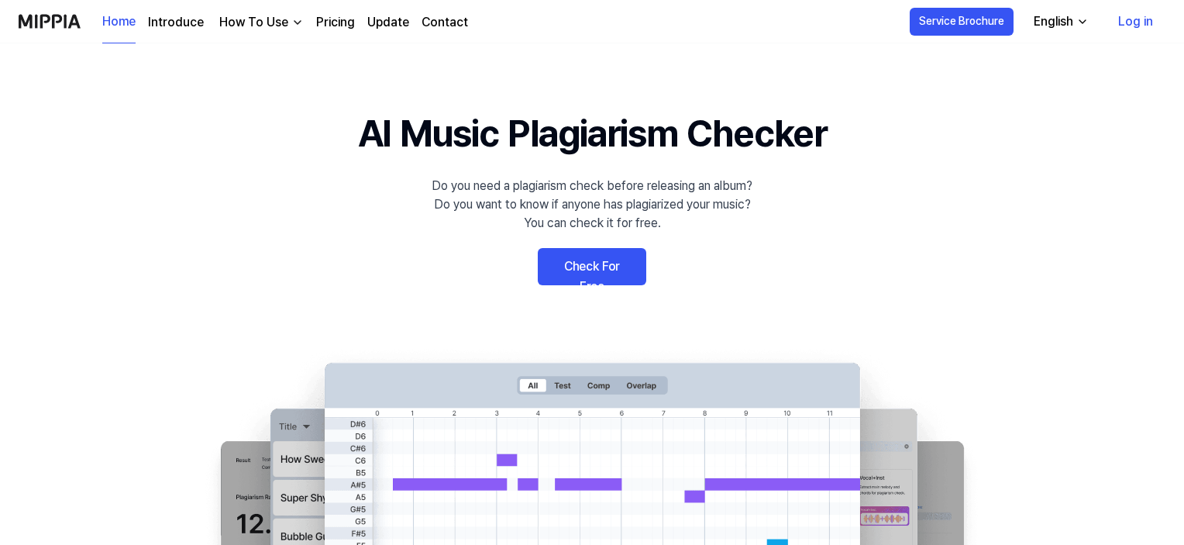
click at [587, 272] on link "Check For Free" at bounding box center [592, 266] width 108 height 37
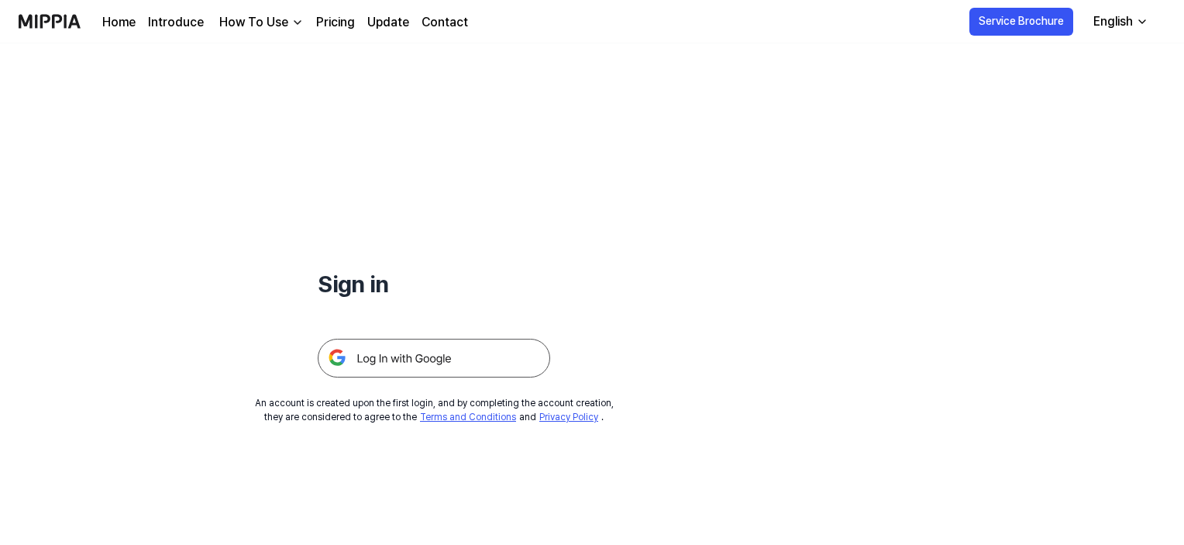
click at [402, 364] on img at bounding box center [434, 358] width 232 height 39
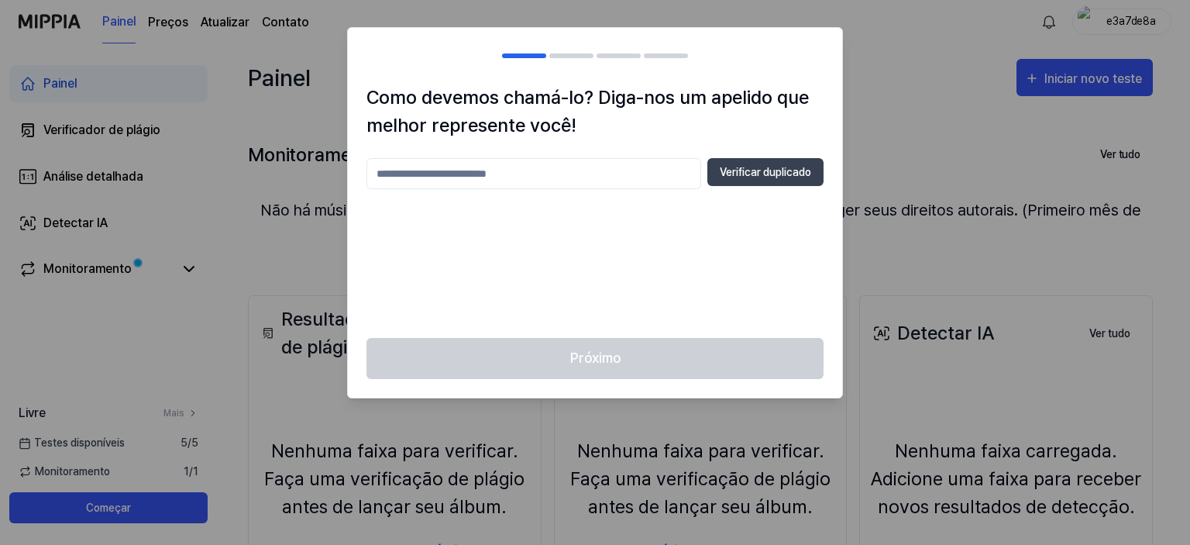
click at [467, 173] on input "text" at bounding box center [533, 173] width 335 height 31
type input "****"
click at [749, 184] on button "Verificar duplicado" at bounding box center [765, 172] width 116 height 28
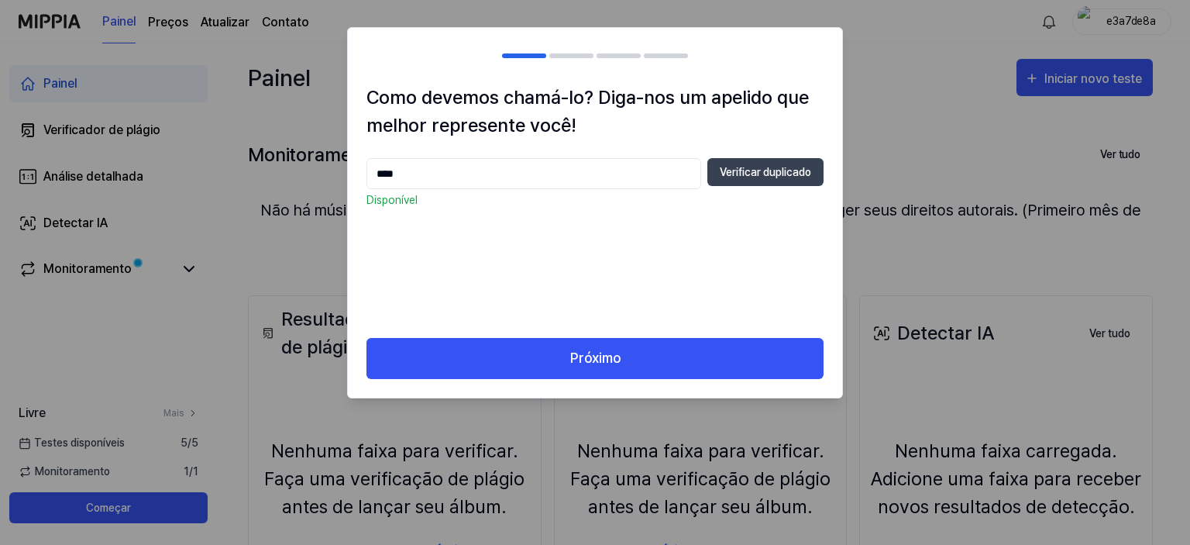
click at [693, 334] on div "Como devemos chamá-lo? Diga-nos um apelido que melhor represente você! **** Ver…" at bounding box center [595, 211] width 494 height 254
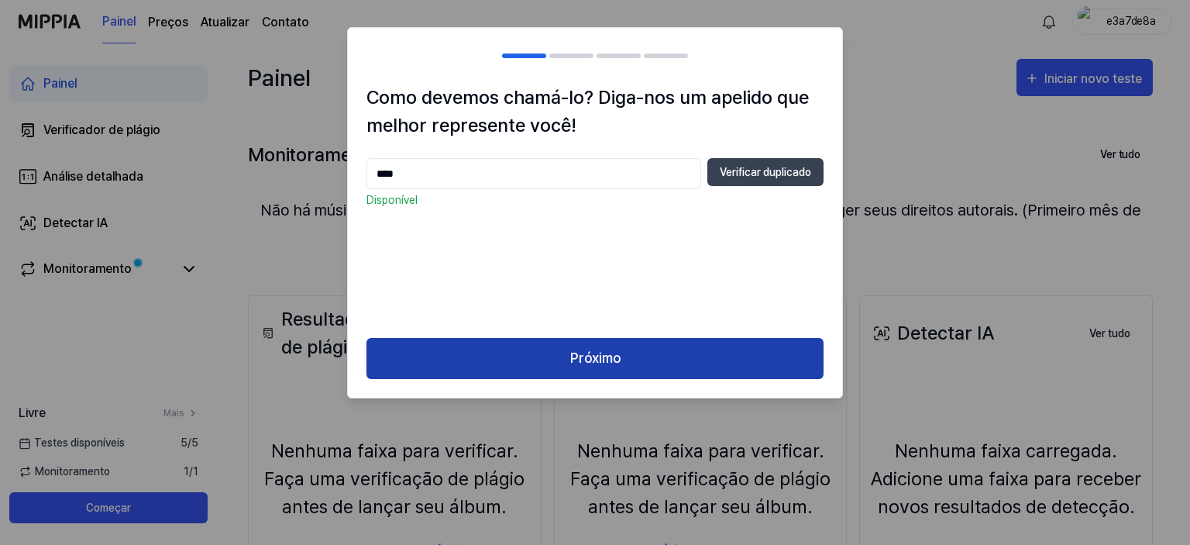
click at [678, 353] on button "Próximo" at bounding box center [594, 358] width 457 height 41
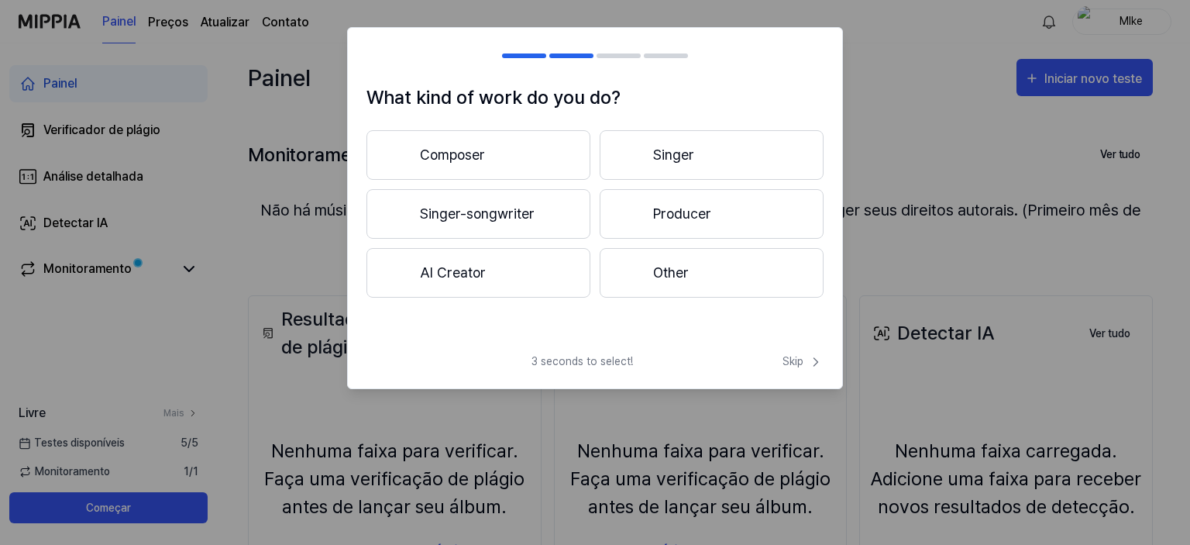
click at [692, 278] on button "Other" at bounding box center [712, 273] width 224 height 50
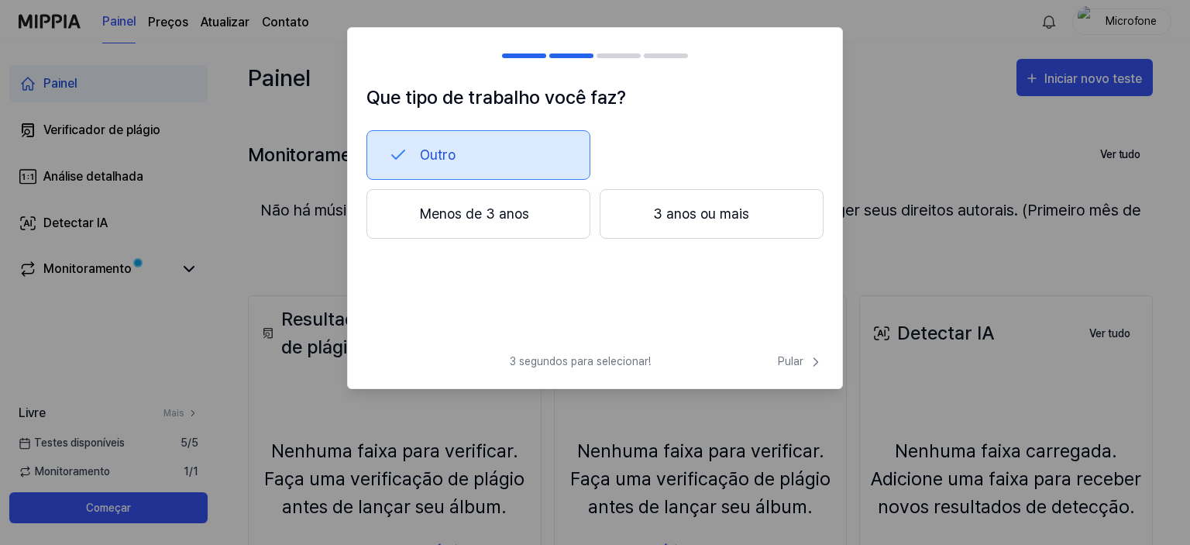
click at [526, 55] on div at bounding box center [524, 55] width 44 height 5
click at [580, 59] on h2 at bounding box center [595, 56] width 494 height 56
click at [501, 221] on font "Menos de 3 anos" at bounding box center [474, 213] width 109 height 21
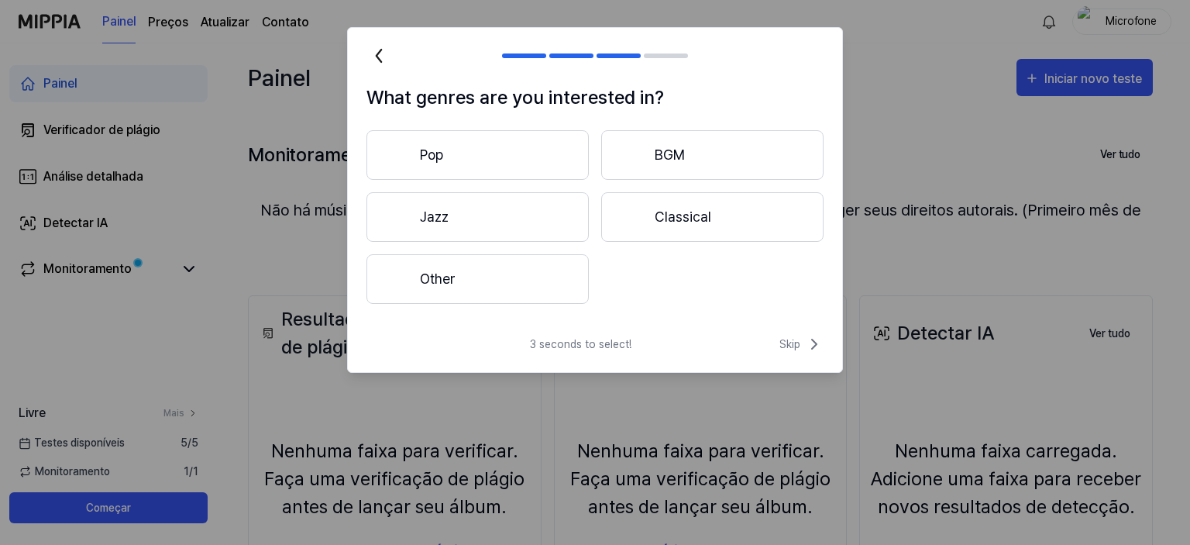
click at [536, 160] on button "Pop" at bounding box center [477, 155] width 222 height 50
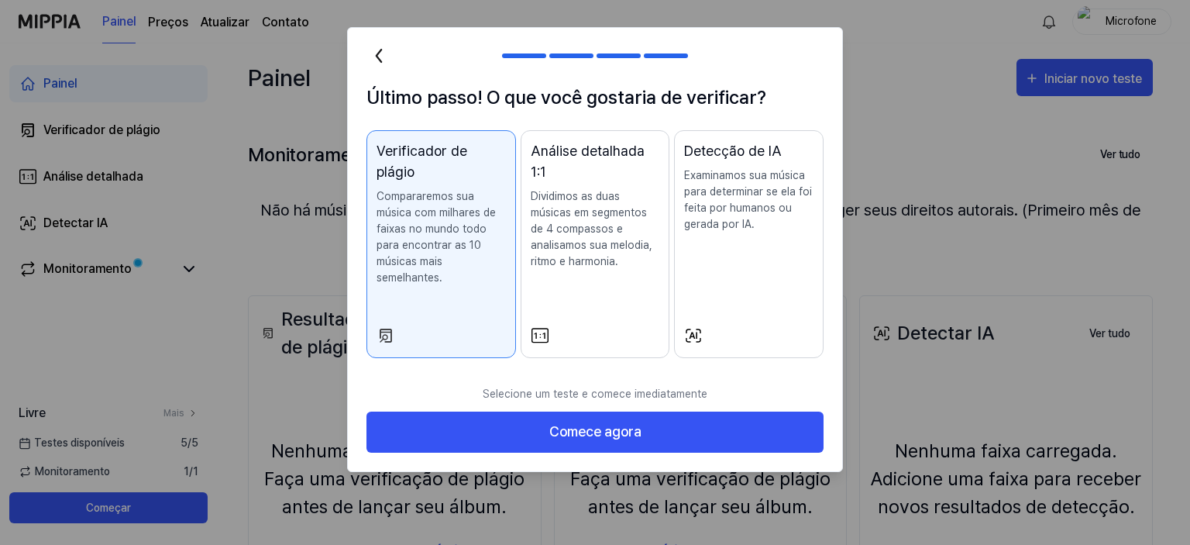
click at [576, 258] on font "Dividimos as duas músicas em segmentos de 4 compassos e analisamos sua melodia,…" at bounding box center [592, 228] width 122 height 77
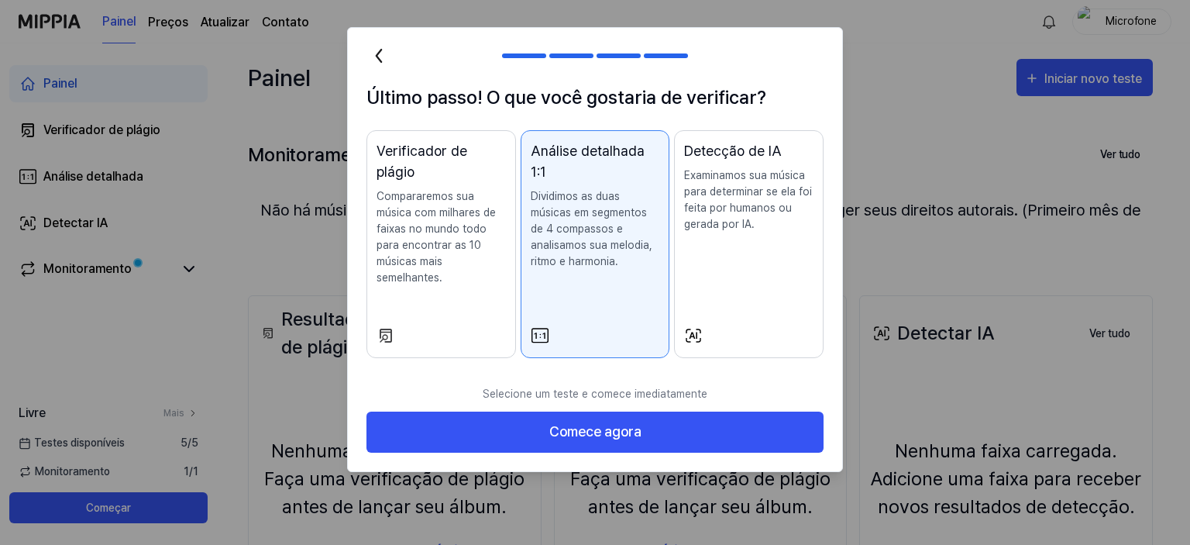
click at [466, 260] on div "Verificador de plágio Compararemos sua música com milhares de faixas no mundo t…" at bounding box center [441, 228] width 129 height 177
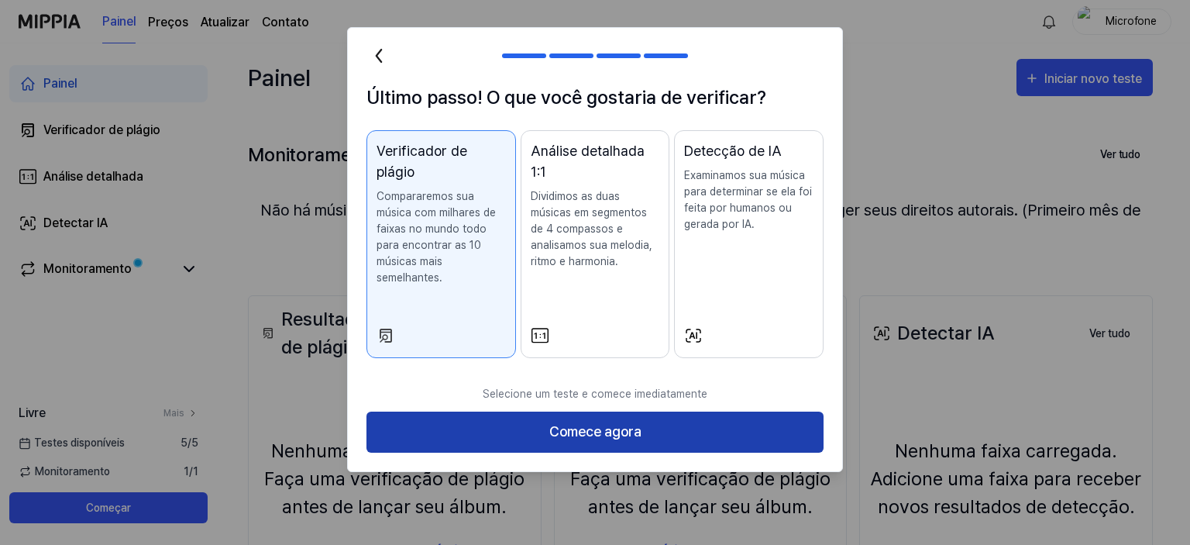
click at [465, 411] on button "Comece agora" at bounding box center [594, 431] width 457 height 41
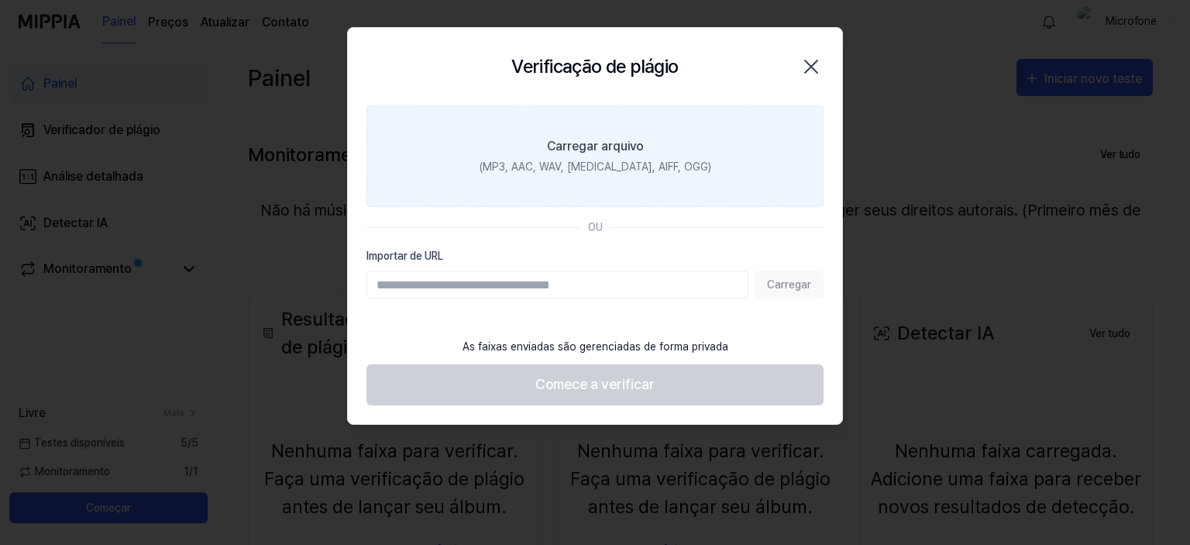
click at [607, 160] on font "(MP3, AAC, WAV, [MEDICAL_DATA], AIFF, OGG)" at bounding box center [596, 166] width 232 height 12
click at [0, 0] on input "Carregar arquivo (MP3, AAC, WAV, [MEDICAL_DATA], AIFF, OGG)" at bounding box center [0, 0] width 0 height 0
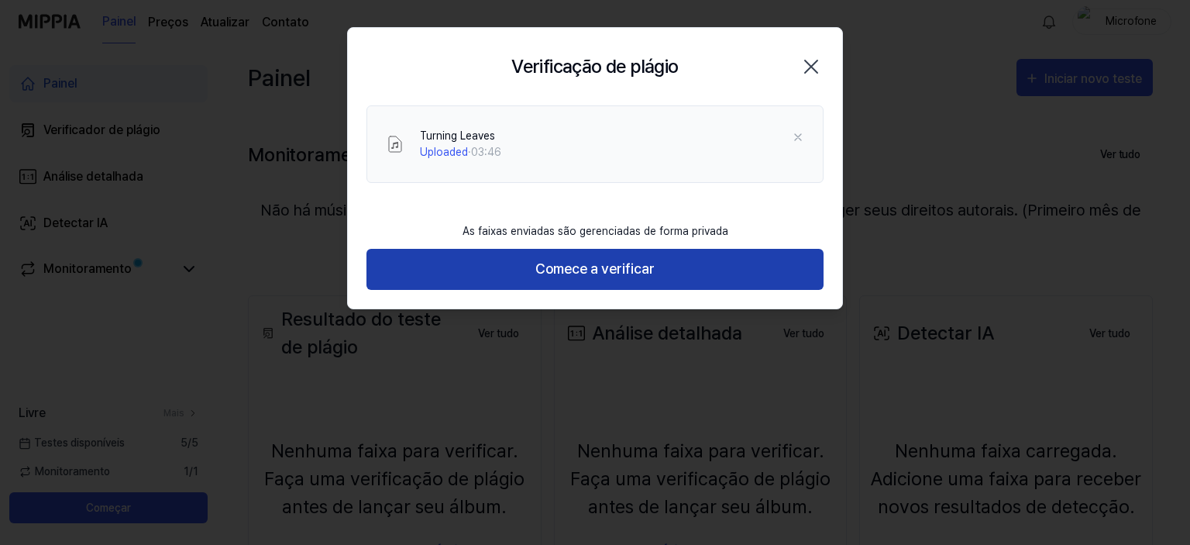
click at [554, 272] on font "Comece a verificar" at bounding box center [594, 268] width 119 height 16
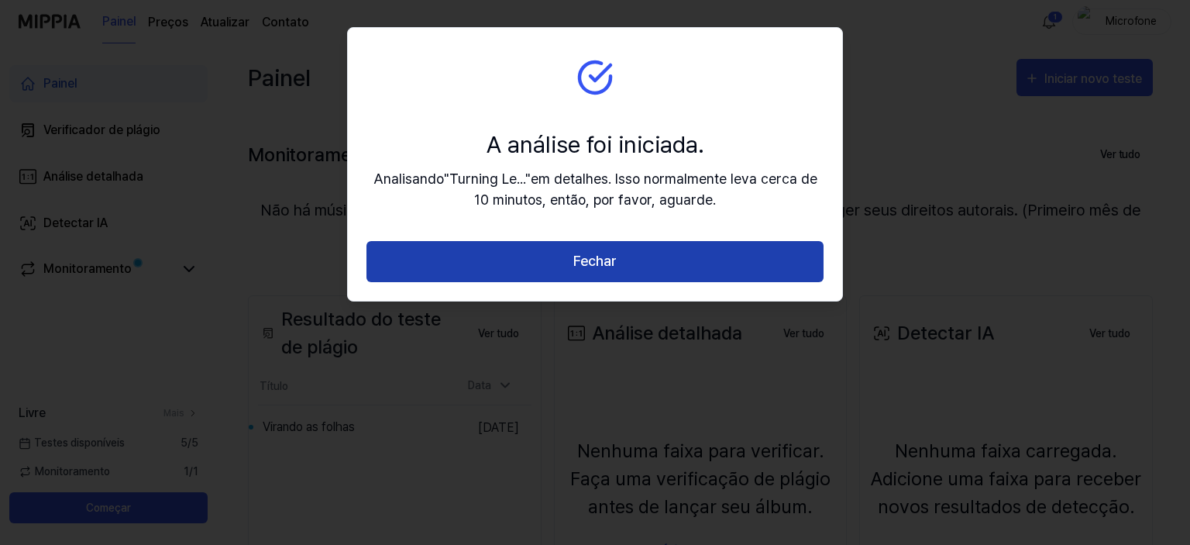
click at [567, 272] on button "Fechar" at bounding box center [594, 261] width 457 height 41
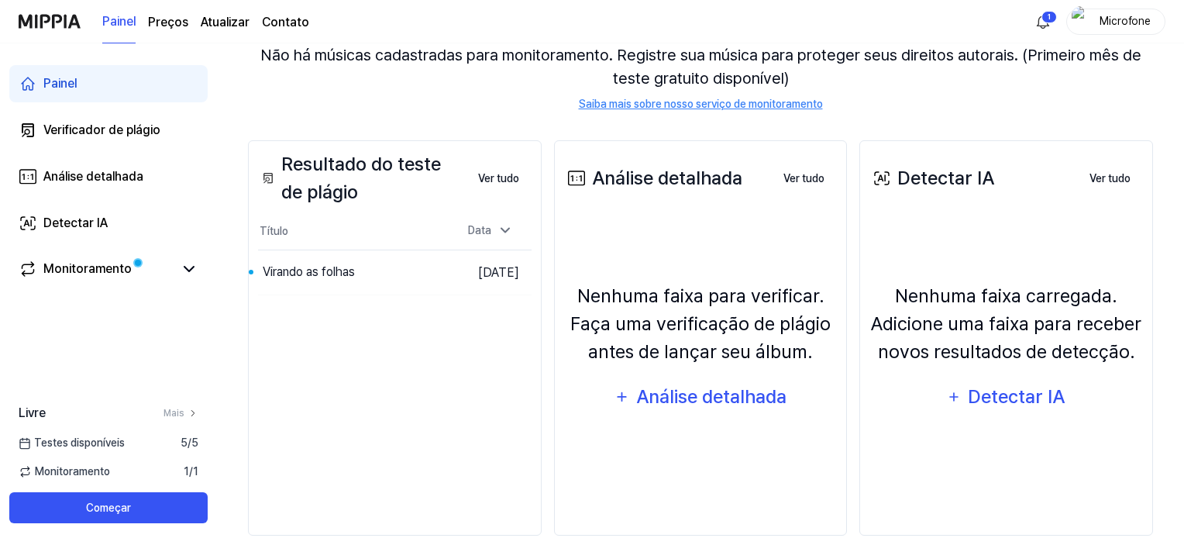
scroll to position [77, 0]
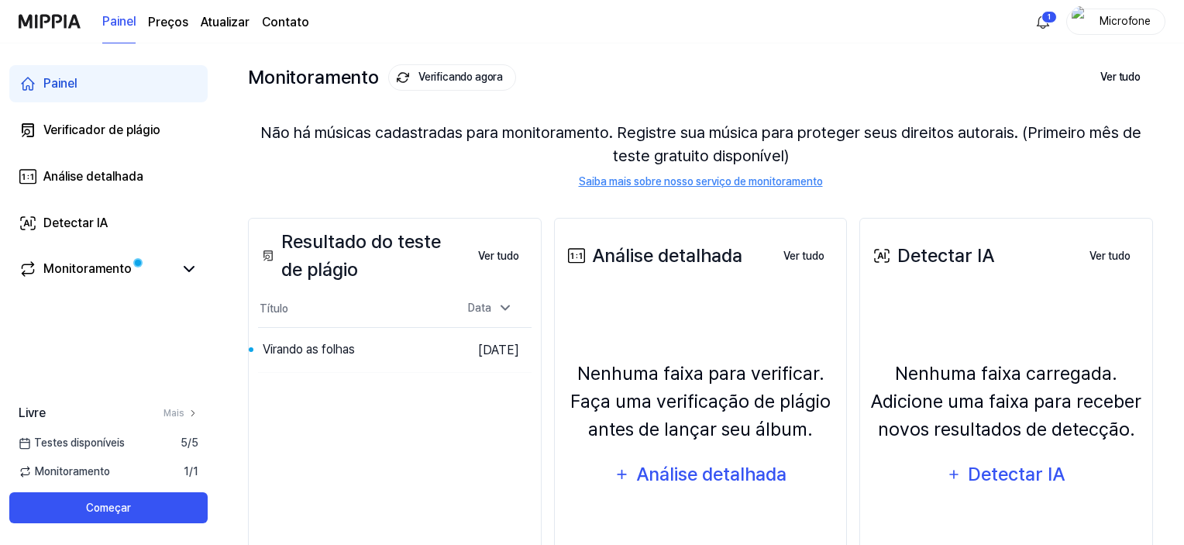
click at [1056, 24] on div "1 Microfone" at bounding box center [1098, 22] width 135 height 26
click at [1044, 24] on html "Painel Preços Atualizar Contato 1 Microfone Painel Verificador de plágio Anális…" at bounding box center [592, 195] width 1184 height 545
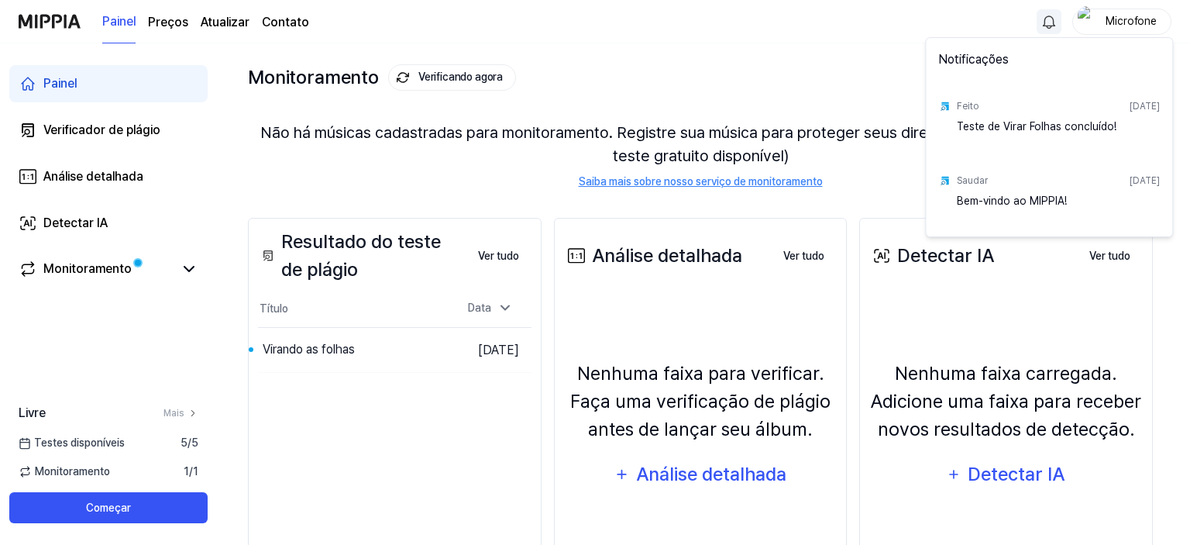
click at [432, 354] on html "Painel Preços Atualizar Contato Microfone Painel Verificador de plágio Análise …" at bounding box center [595, 195] width 1190 height 545
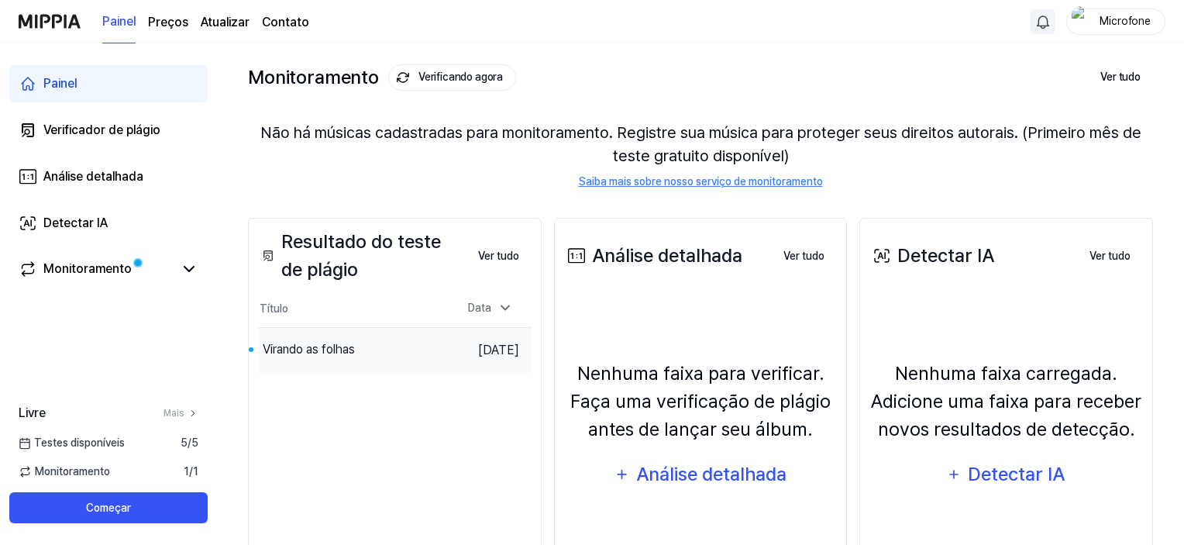
click at [478, 353] on font "[DATE]" at bounding box center [498, 349] width 41 height 15
click at [313, 343] on font "Virando as folhas" at bounding box center [309, 349] width 92 height 15
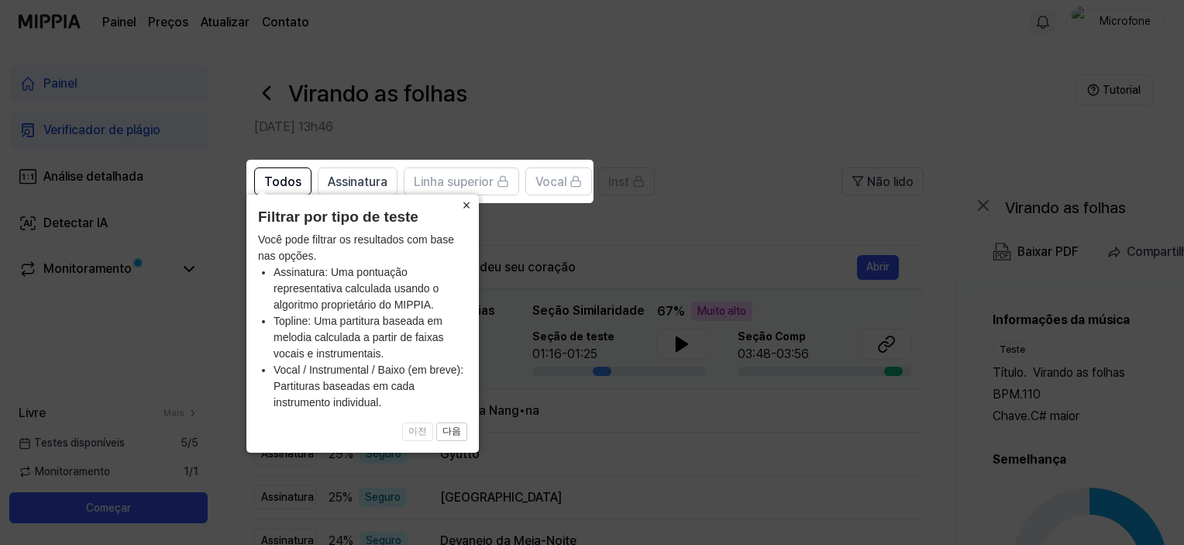
click at [470, 205] on font "×" at bounding box center [467, 205] width 9 height 15
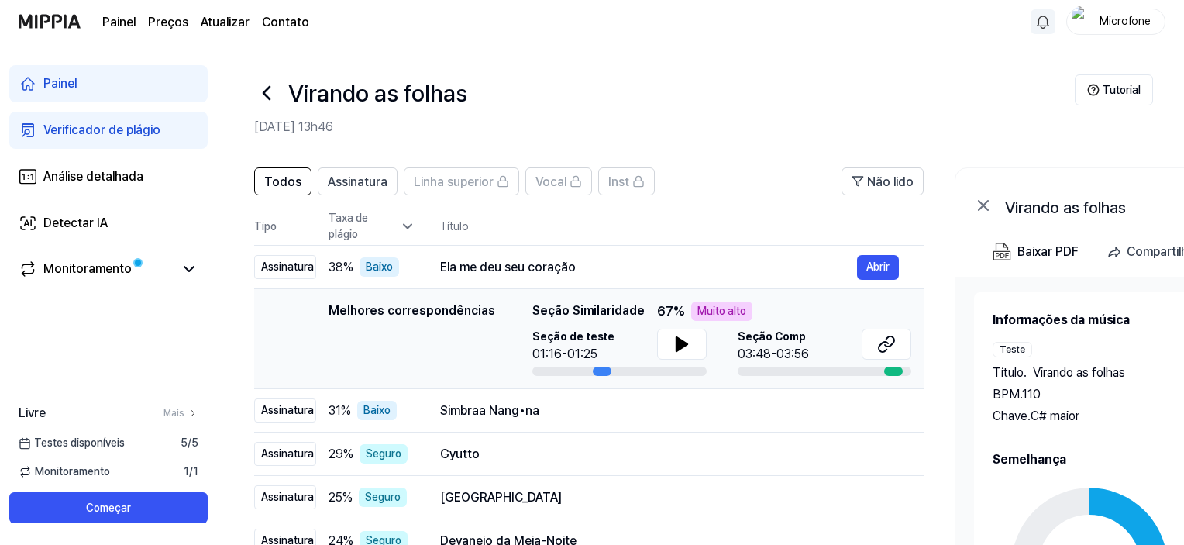
scroll to position [232, 0]
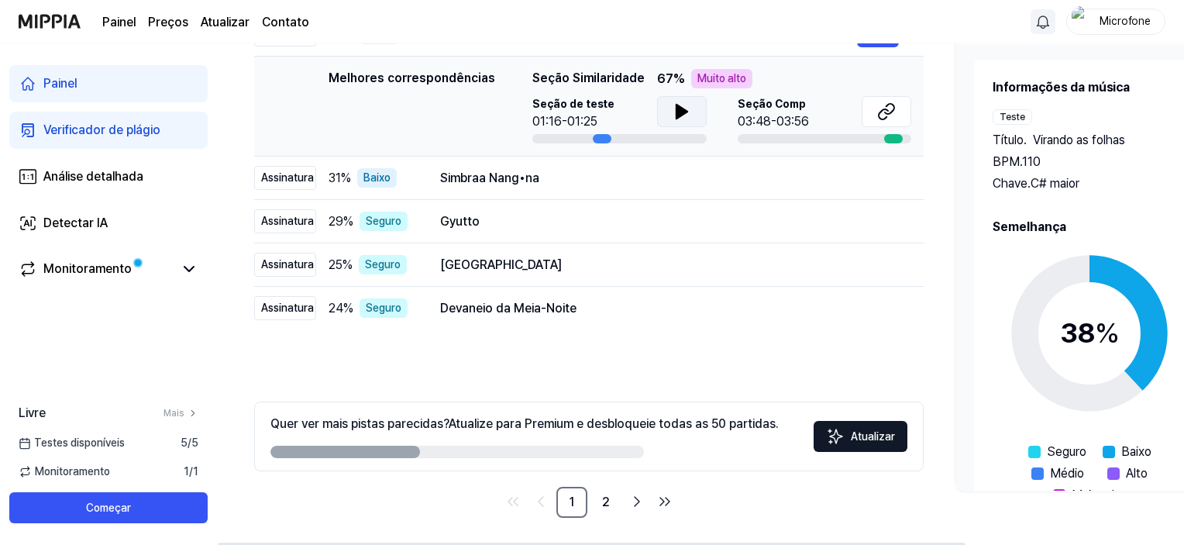
click at [692, 103] on button at bounding box center [682, 111] width 50 height 31
click at [883, 111] on icon at bounding box center [886, 111] width 19 height 19
click at [895, 176] on button "Abrir" at bounding box center [878, 178] width 42 height 25
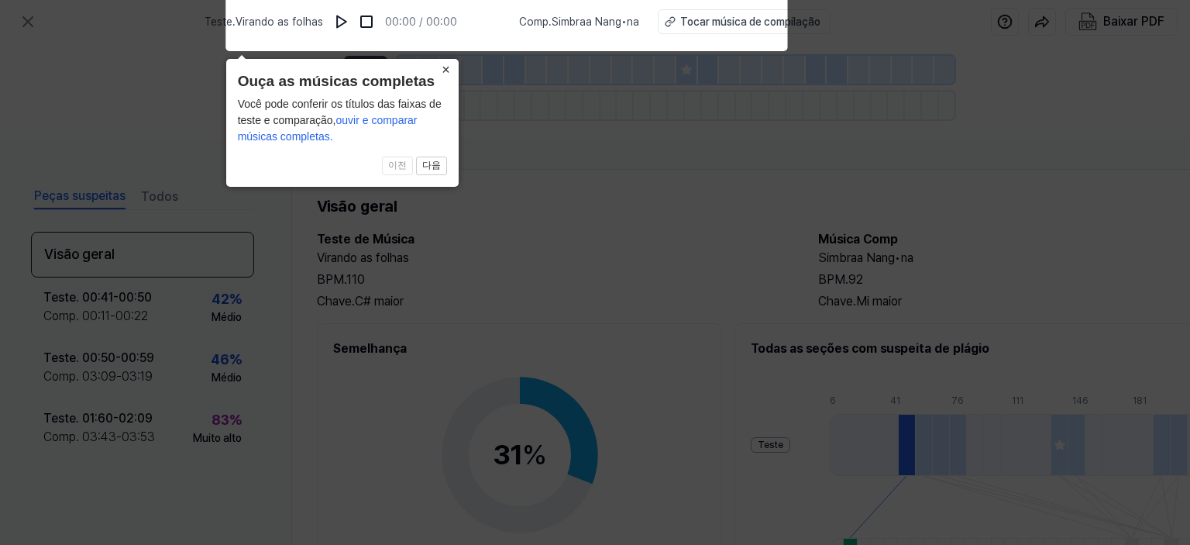
click at [449, 66] on font "×" at bounding box center [446, 69] width 9 height 15
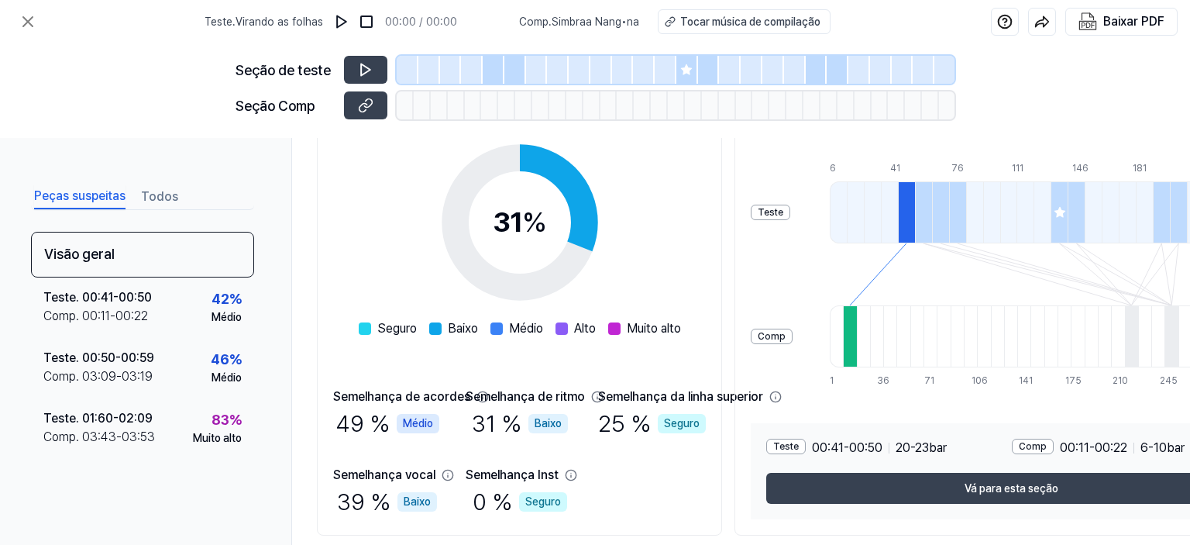
scroll to position [285, 0]
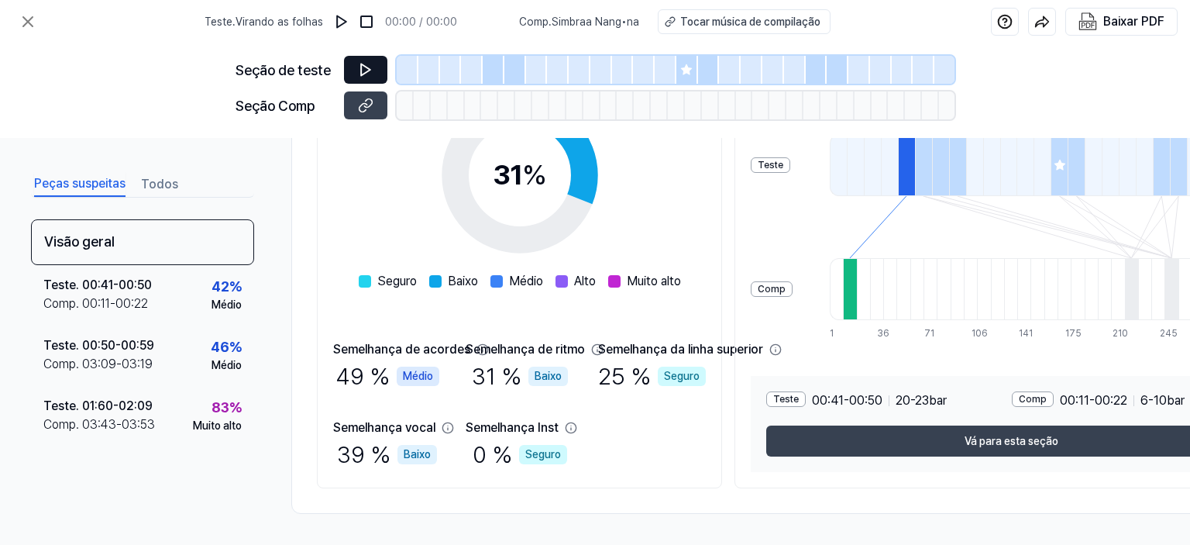
click at [375, 67] on button at bounding box center [365, 70] width 43 height 28
click at [353, 74] on button at bounding box center [365, 70] width 43 height 28
click at [350, 105] on button at bounding box center [365, 105] width 43 height 28
click at [363, 64] on icon at bounding box center [365, 69] width 15 height 15
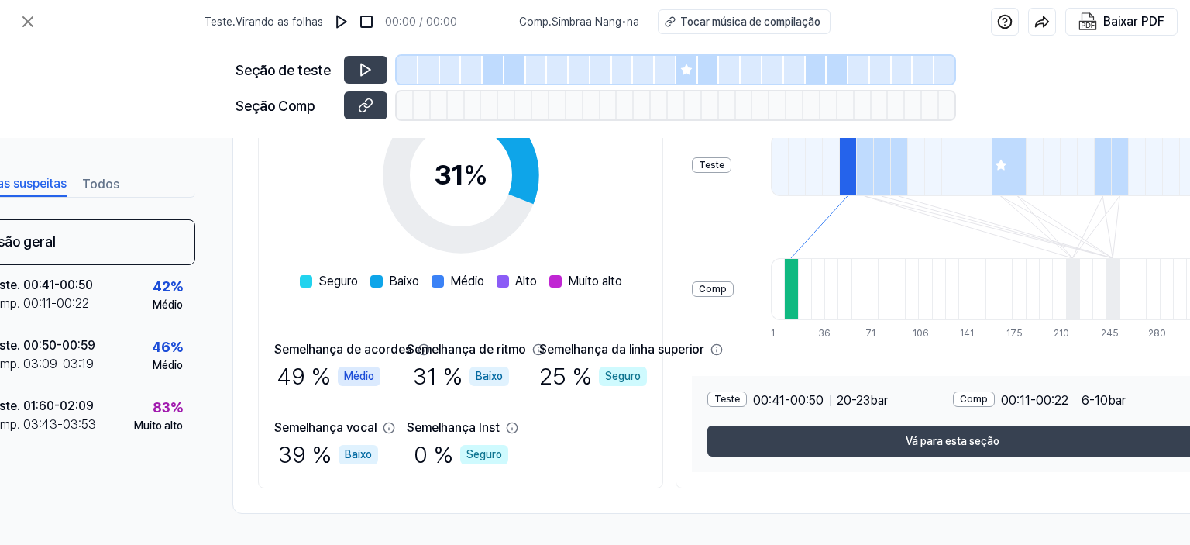
scroll to position [285, 161]
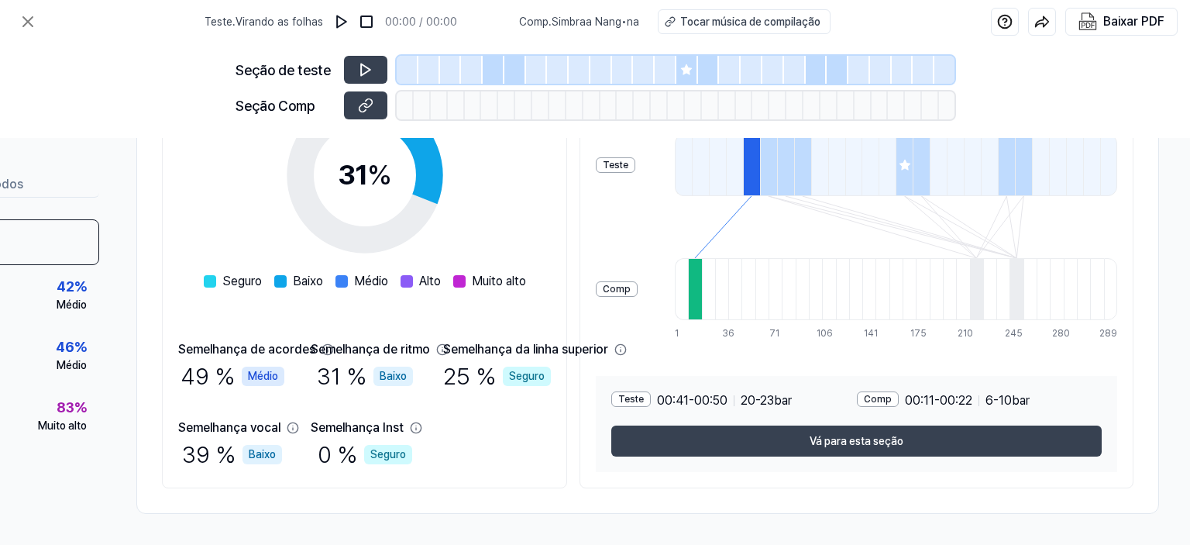
click at [493, 71] on div at bounding box center [494, 70] width 22 height 28
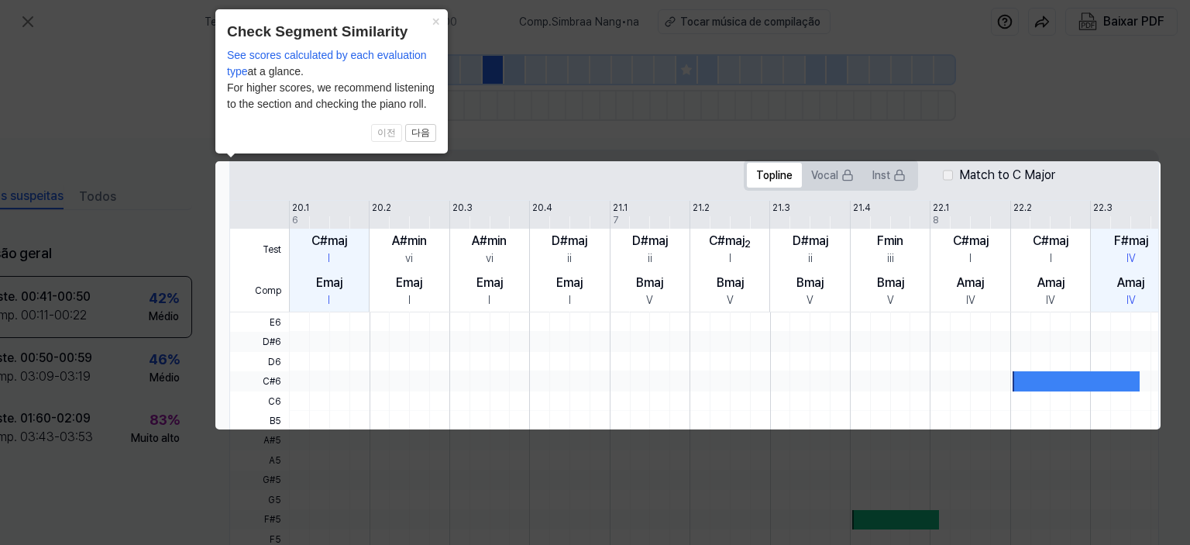
scroll to position [0, 68]
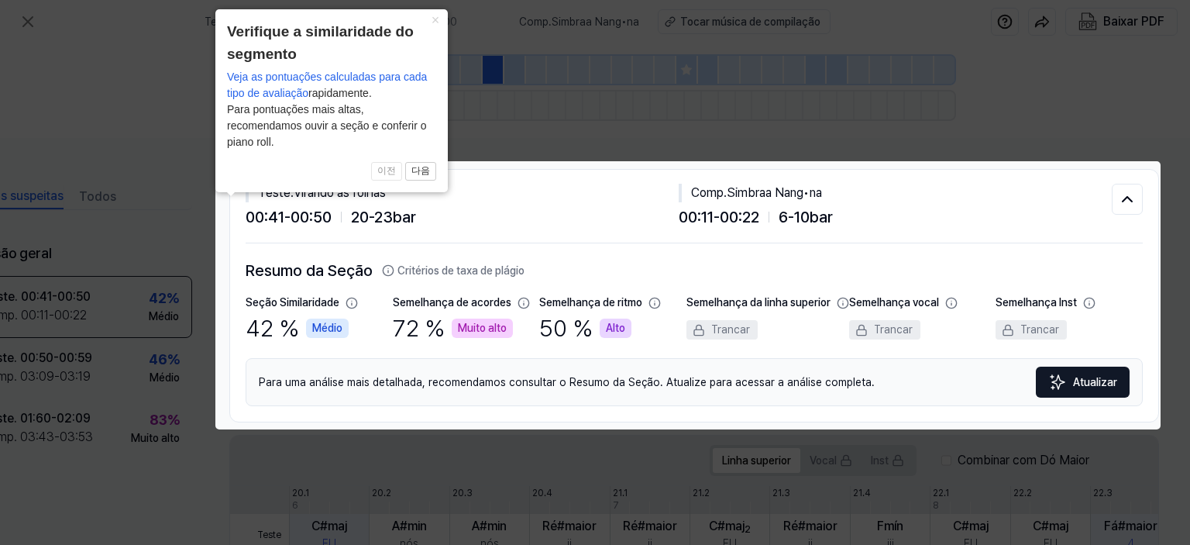
click at [1038, 140] on icon at bounding box center [595, 272] width 1190 height 545
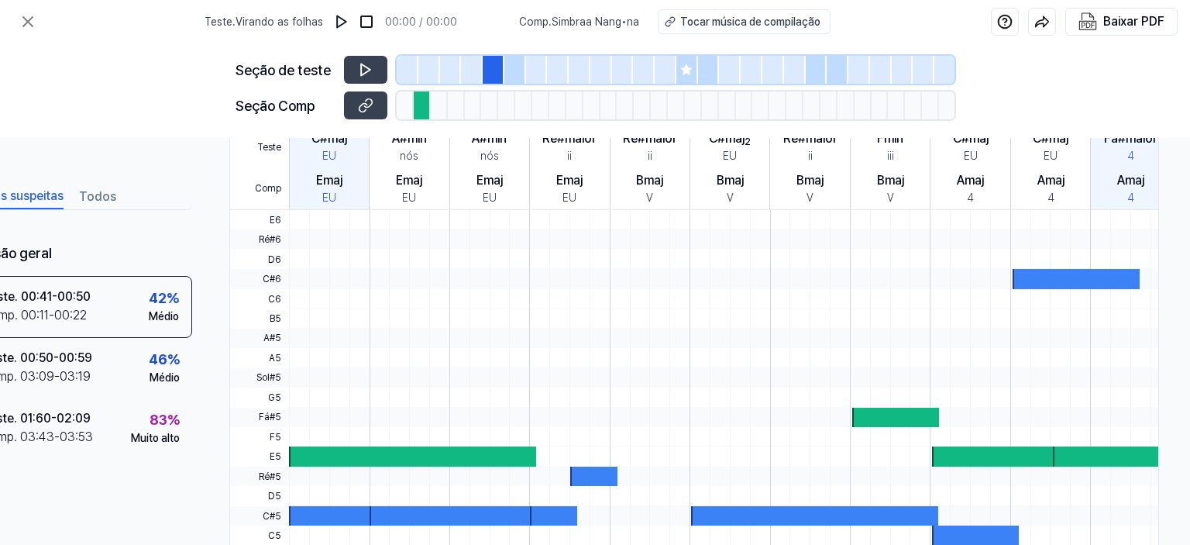
scroll to position [523, 68]
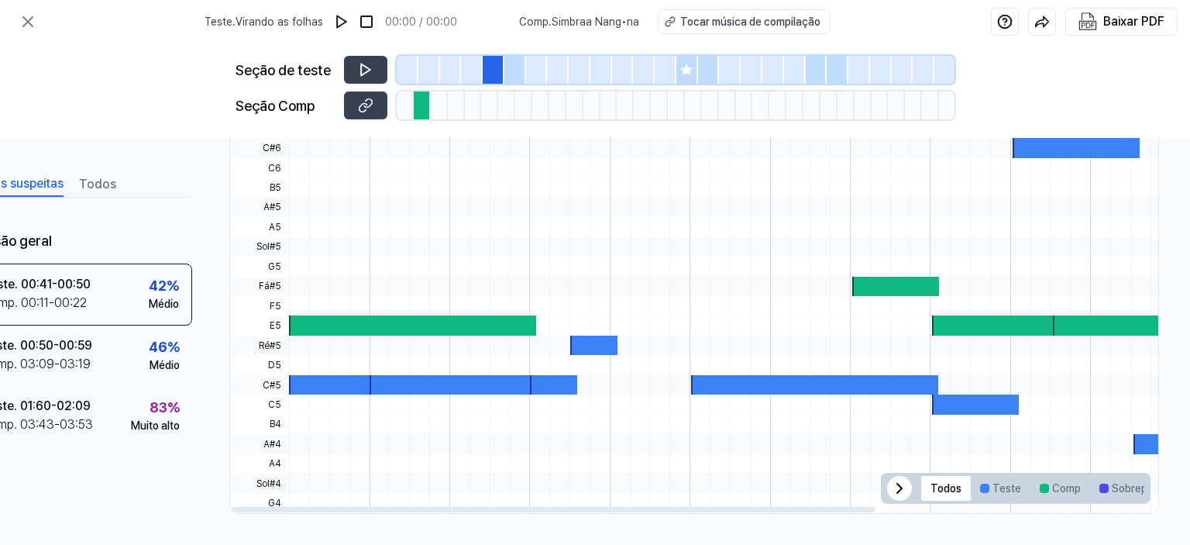
click at [406, 394] on div at bounding box center [929, 403] width 1280 height 19
click at [406, 381] on div at bounding box center [453, 384] width 167 height 19
click at [1055, 482] on font "Comp" at bounding box center [1066, 488] width 29 height 12
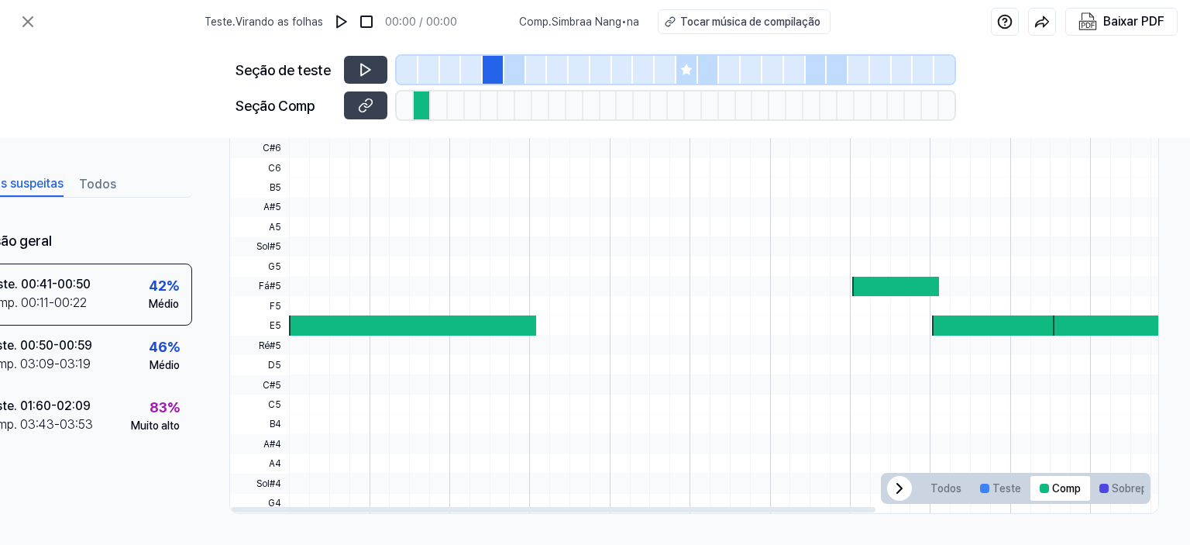
click at [893, 277] on div at bounding box center [895, 286] width 87 height 19
click at [345, 58] on button at bounding box center [365, 70] width 43 height 28
click at [368, 102] on icon at bounding box center [365, 105] width 15 height 15
click at [366, 74] on icon at bounding box center [365, 69] width 15 height 15
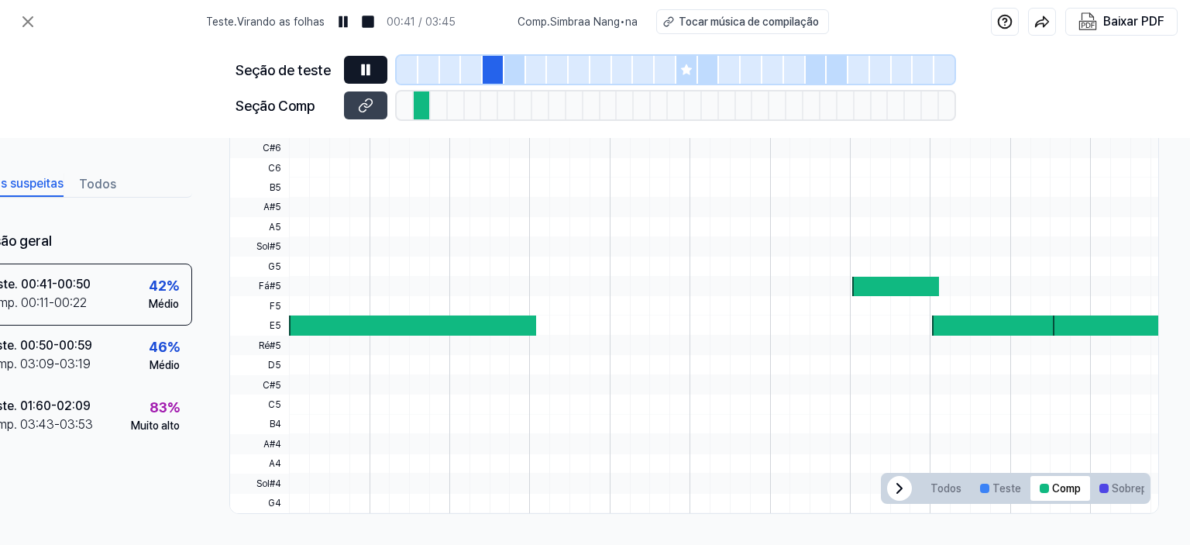
click at [366, 74] on icon at bounding box center [365, 69] width 15 height 15
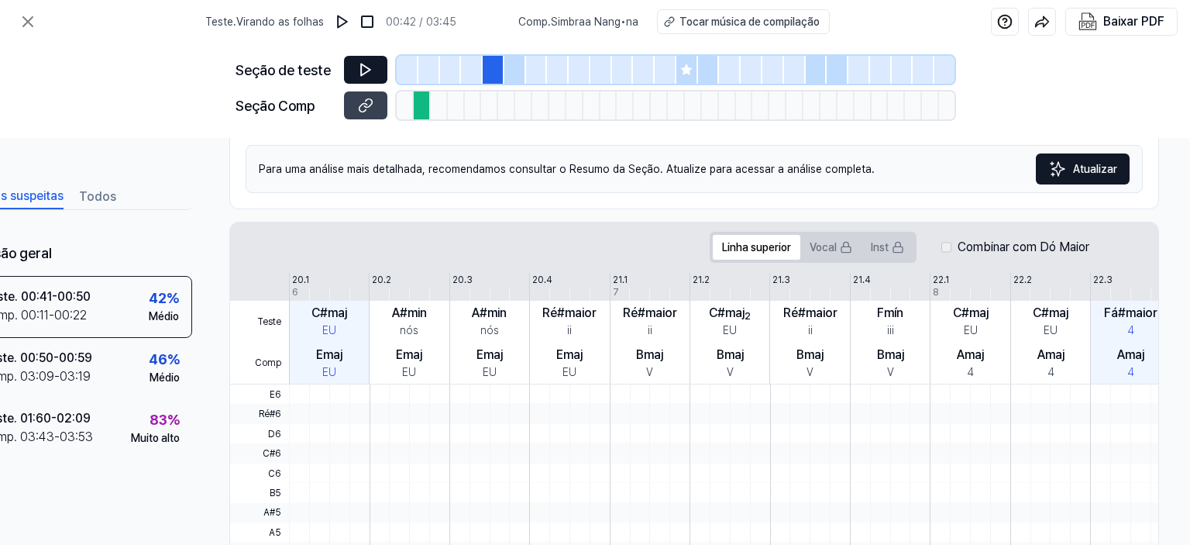
scroll to position [0, 68]
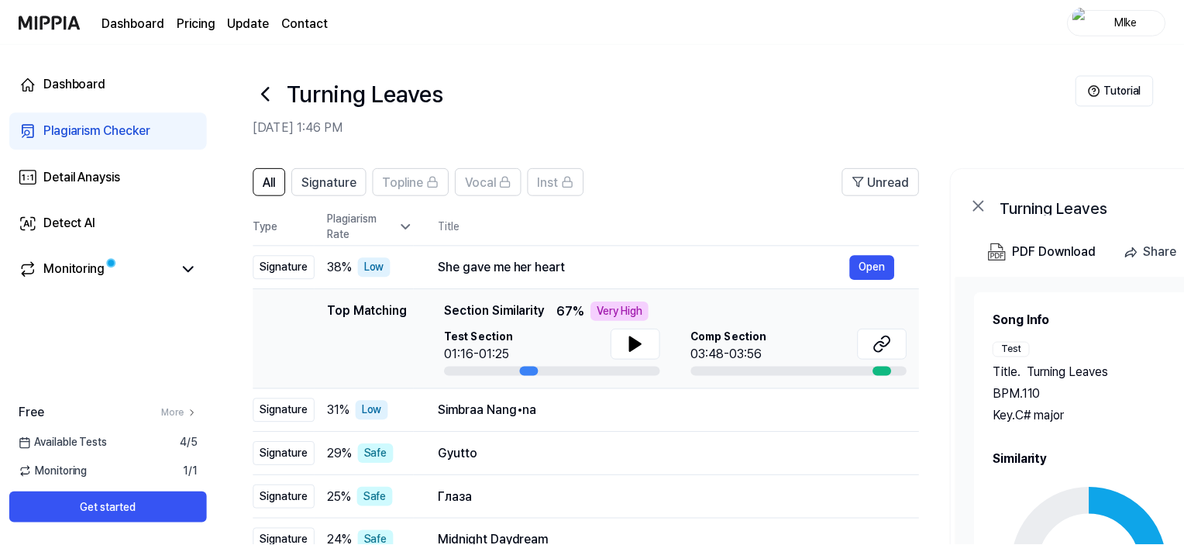
scroll to position [232, 0]
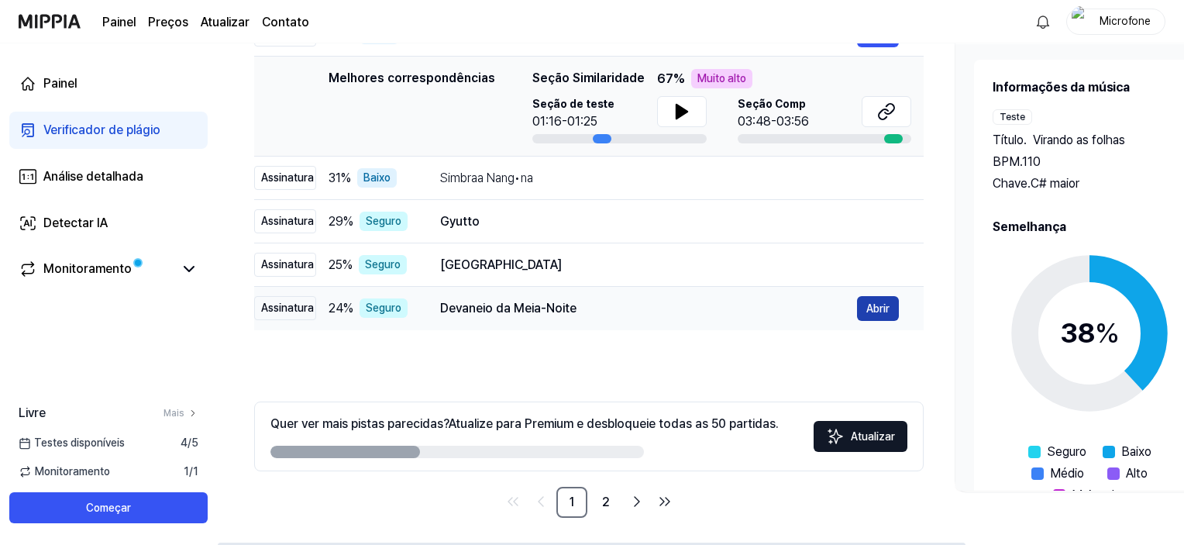
click at [886, 298] on button "Abrir" at bounding box center [878, 308] width 42 height 25
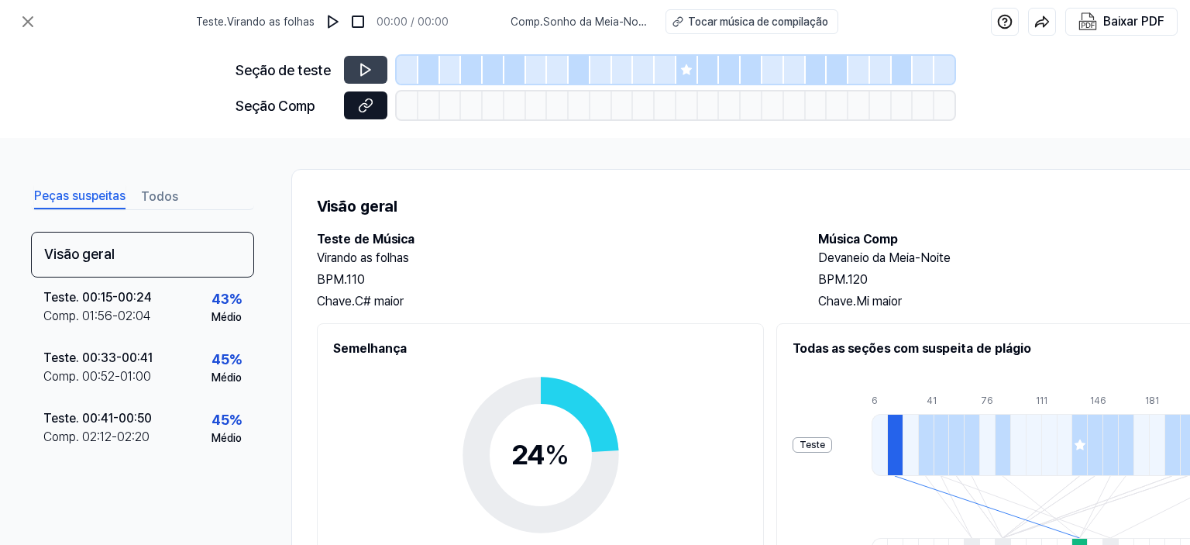
click at [368, 109] on icon at bounding box center [365, 105] width 15 height 15
click at [372, 70] on button at bounding box center [365, 70] width 43 height 28
click at [372, 70] on icon at bounding box center [365, 69] width 15 height 15
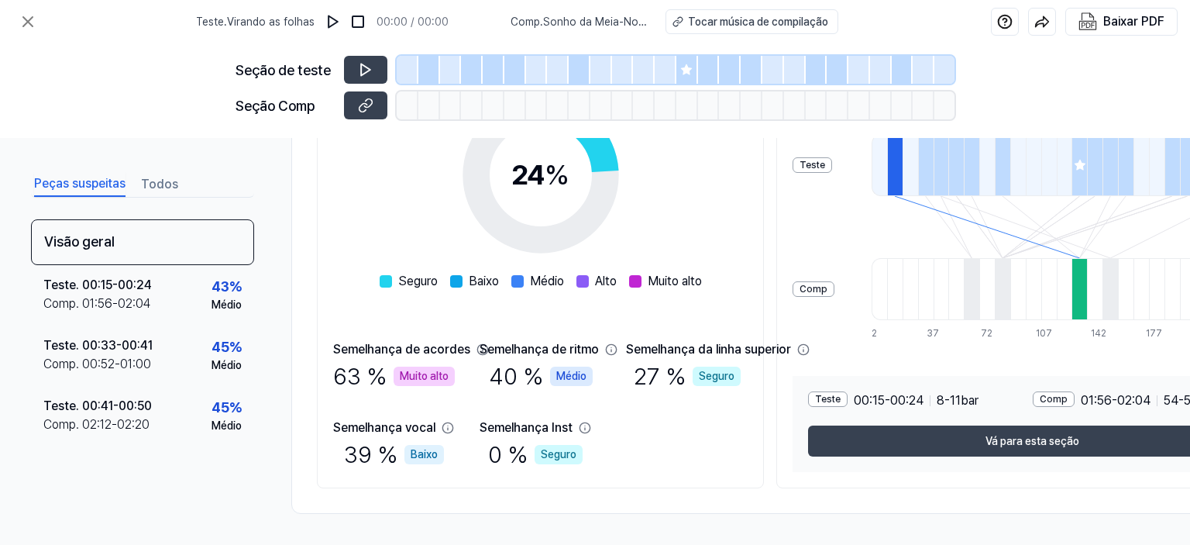
scroll to position [208, 0]
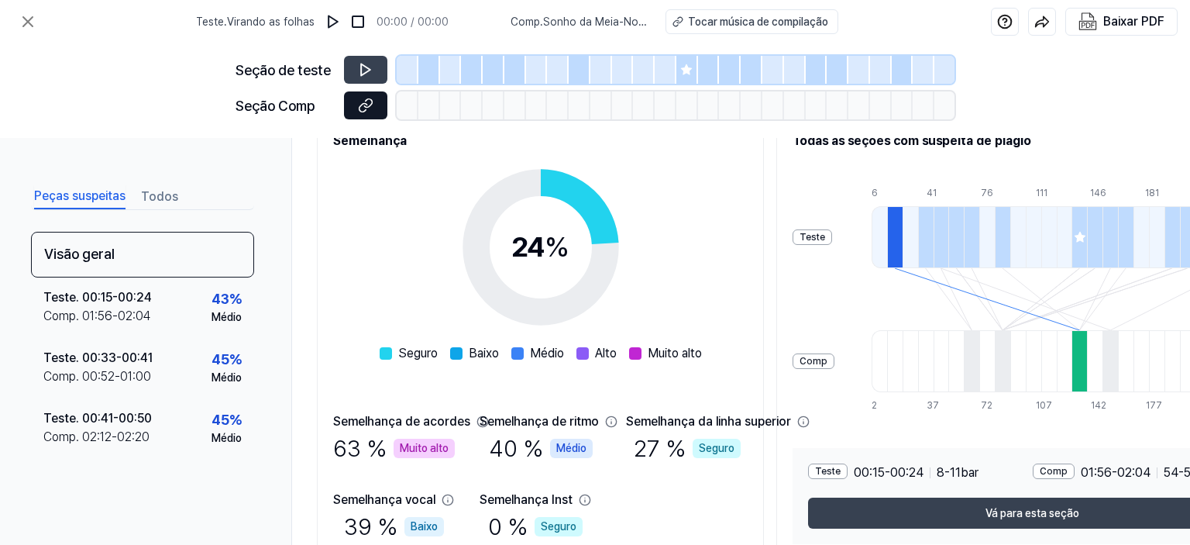
click at [360, 108] on icon at bounding box center [364, 107] width 8 height 9
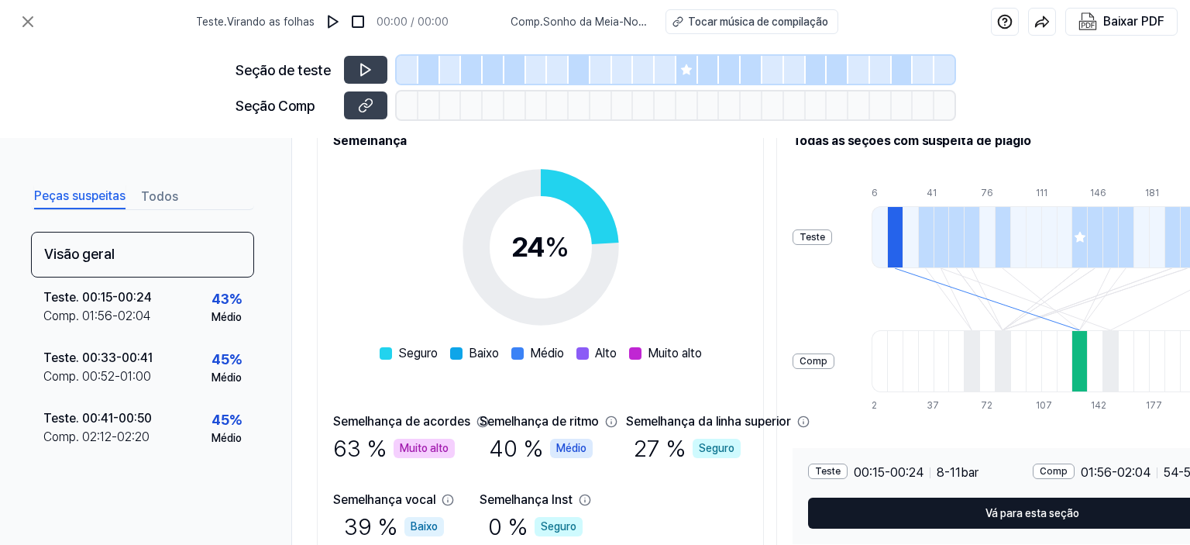
click at [1055, 525] on button "Vá para esta seção" at bounding box center [1032, 512] width 449 height 31
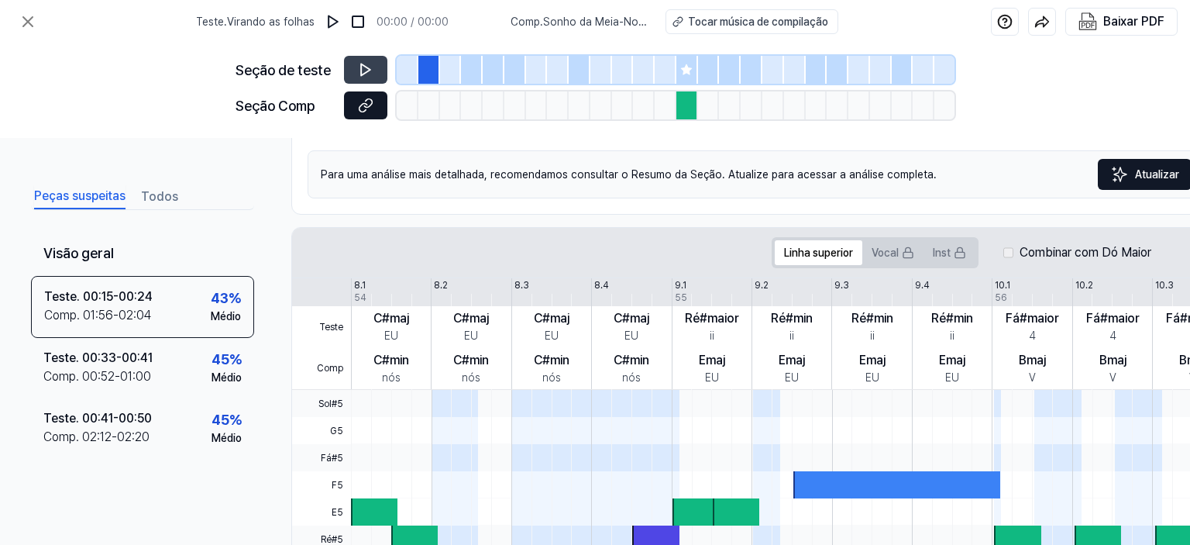
click at [378, 102] on button at bounding box center [365, 105] width 43 height 28
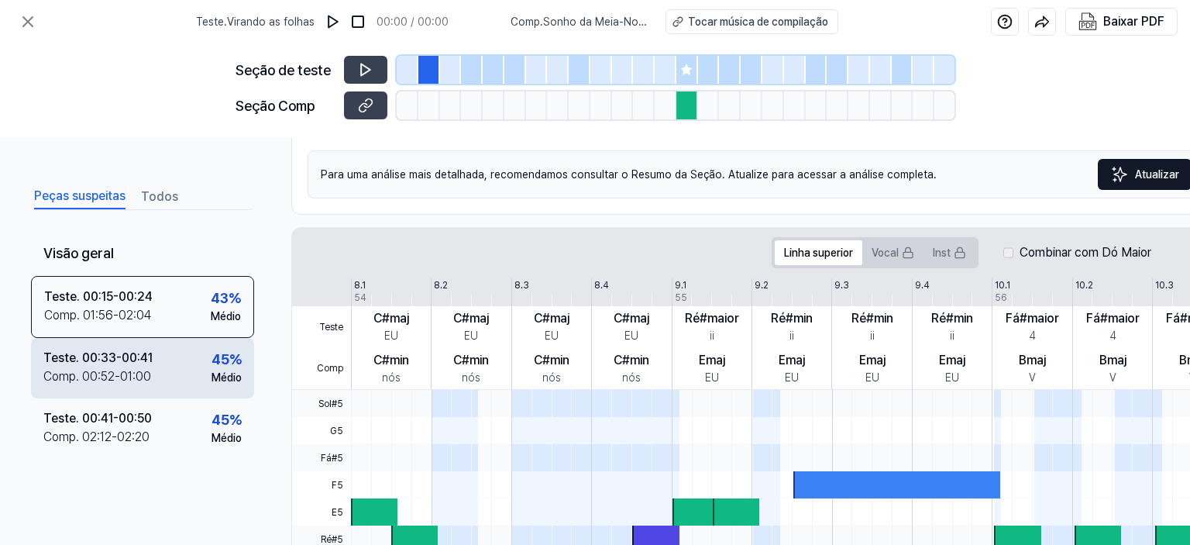
click at [198, 398] on div "Teste . 00:33 - 00:41 Comp . 00:52 - 01:00 45 % Médio" at bounding box center [142, 368] width 223 height 60
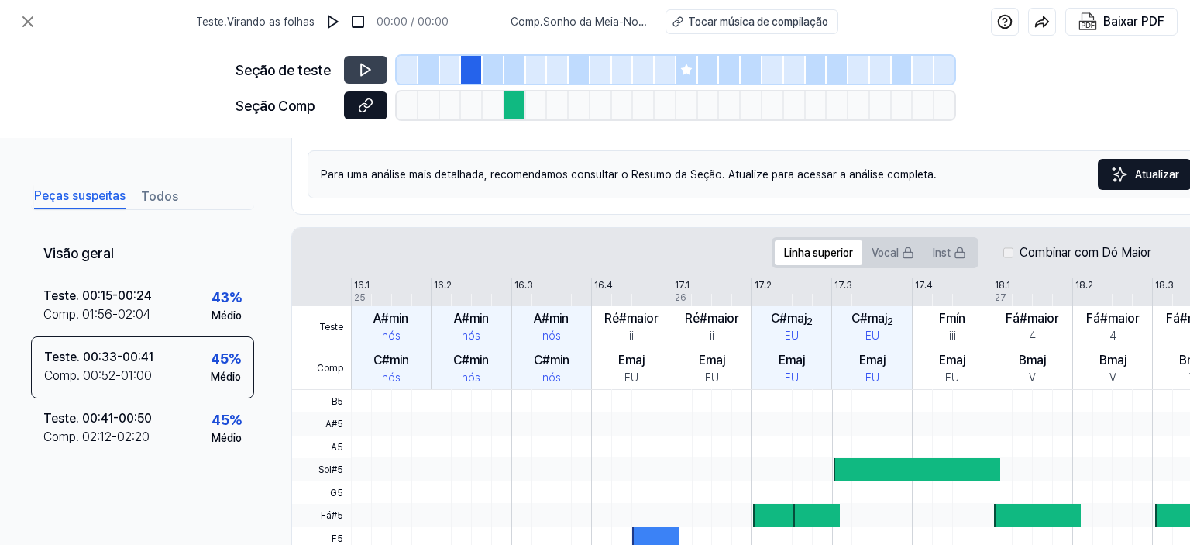
click at [369, 105] on icon at bounding box center [365, 105] width 15 height 15
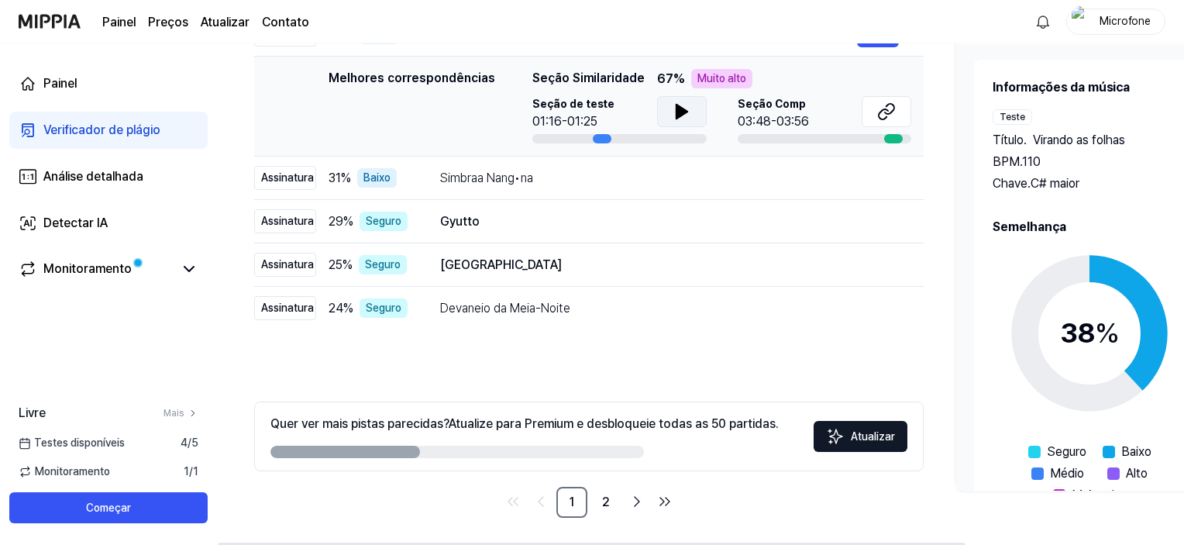
scroll to position [155, 0]
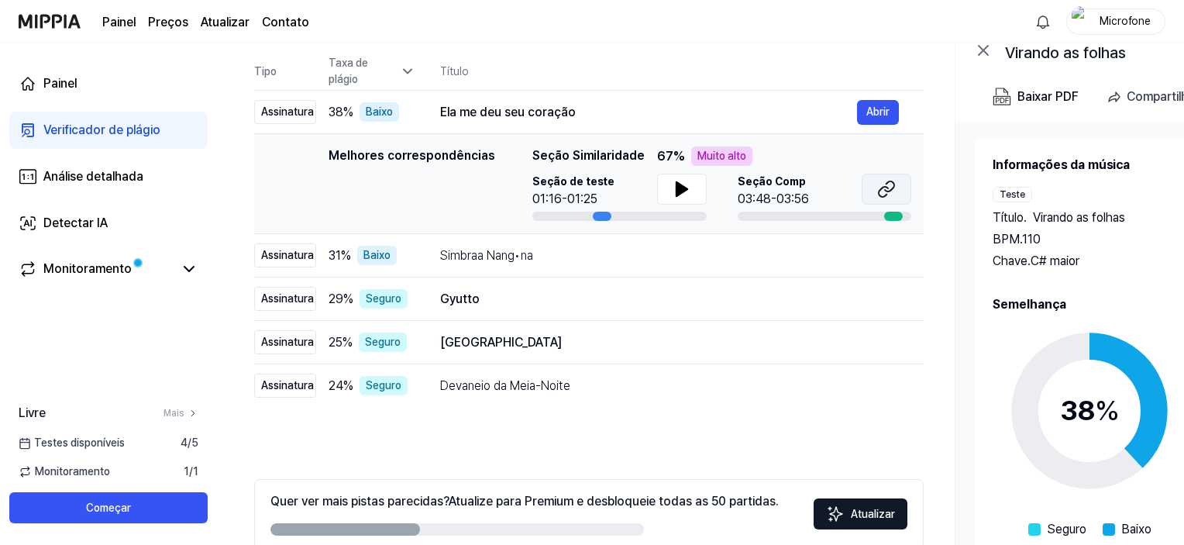
click at [876, 196] on button at bounding box center [887, 189] width 50 height 31
click at [593, 215] on div at bounding box center [602, 216] width 19 height 9
click at [676, 188] on icon at bounding box center [681, 189] width 11 height 14
click at [677, 188] on icon at bounding box center [678, 189] width 3 height 12
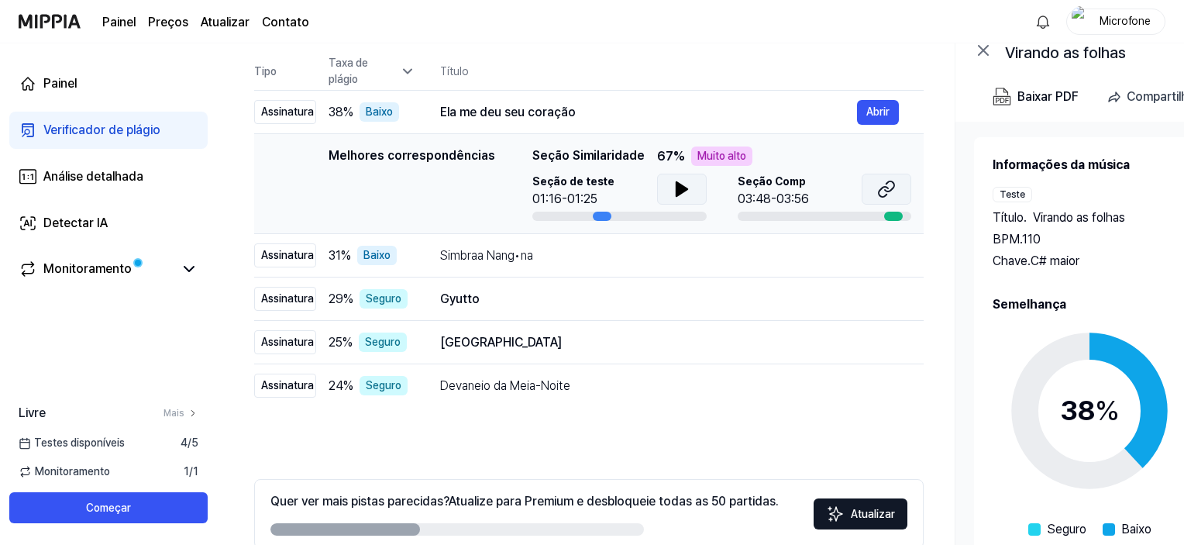
click at [890, 190] on icon at bounding box center [889, 186] width 9 height 10
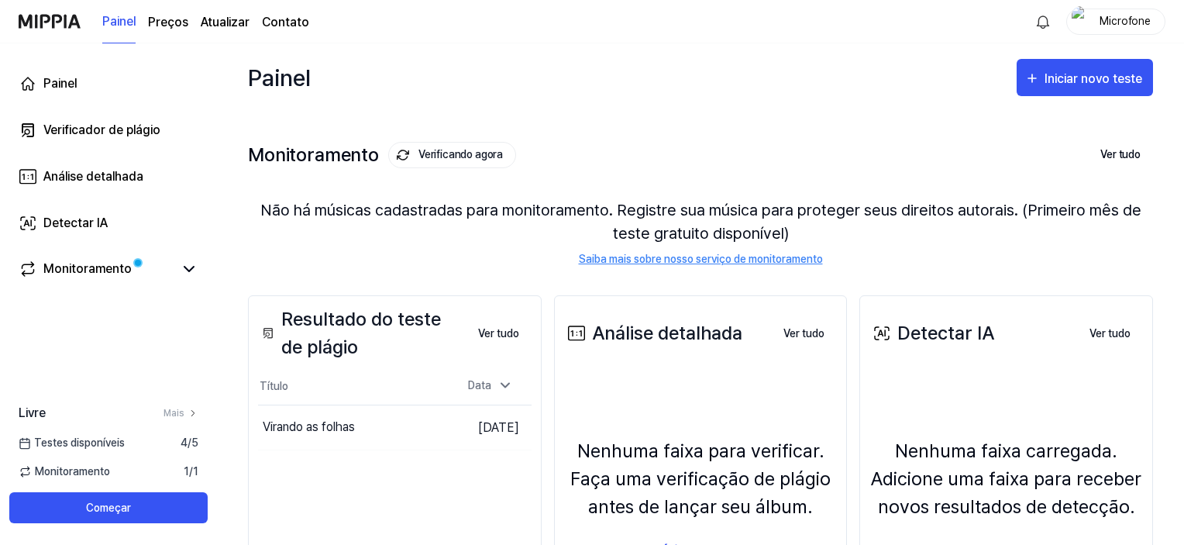
scroll to position [176, 0]
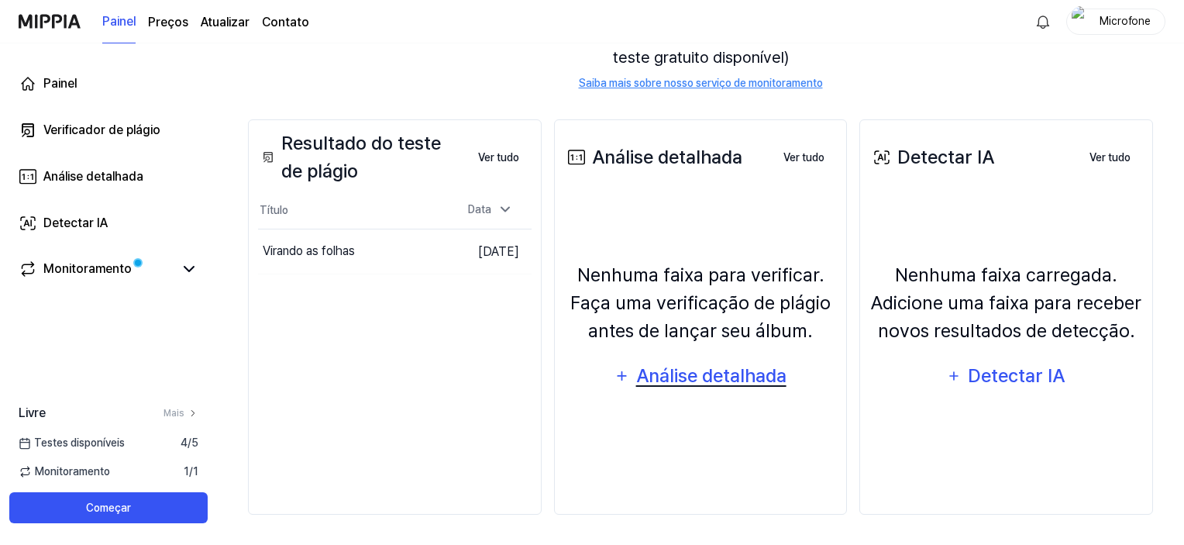
click at [702, 373] on font "Análise detalhada" at bounding box center [711, 375] width 150 height 22
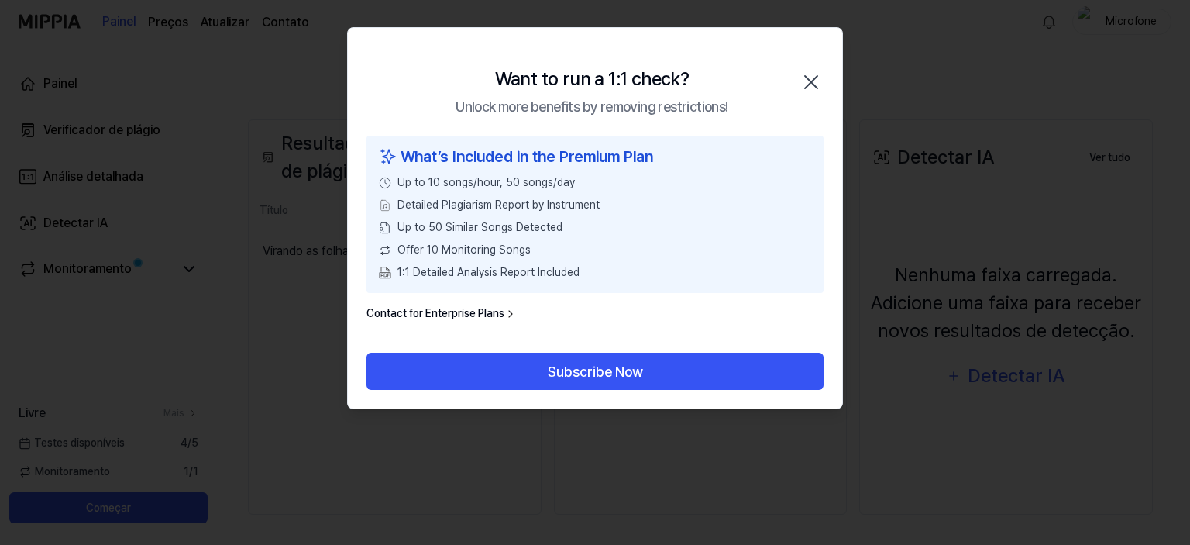
click at [817, 68] on div "Want to run a 1:1 check? Unlock more benefits by removing restrictions! Close" at bounding box center [595, 82] width 494 height 108
click at [814, 74] on icon "button" at bounding box center [811, 82] width 25 height 25
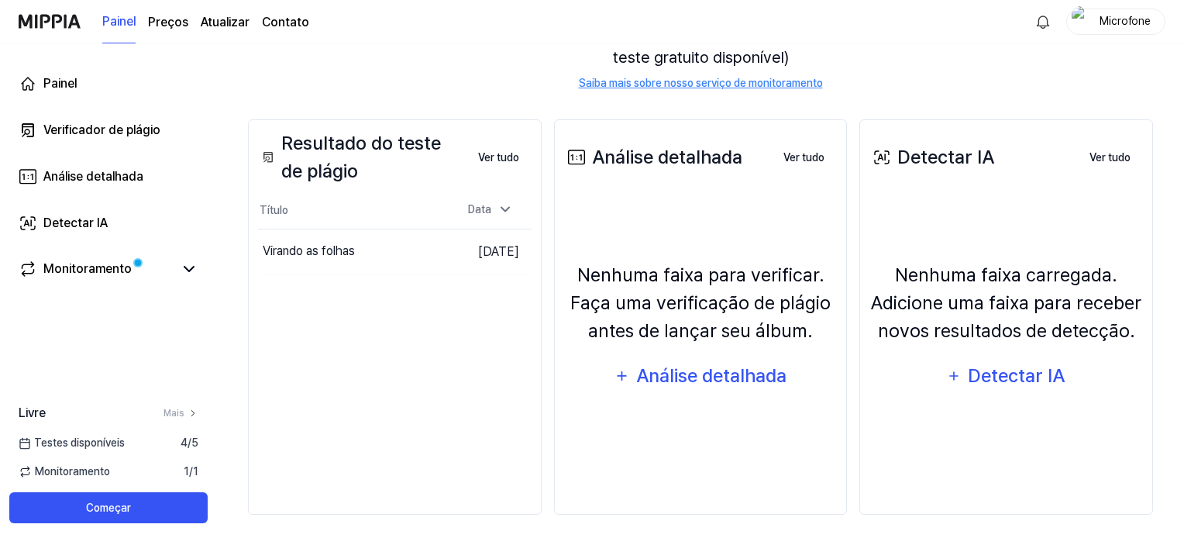
scroll to position [0, 0]
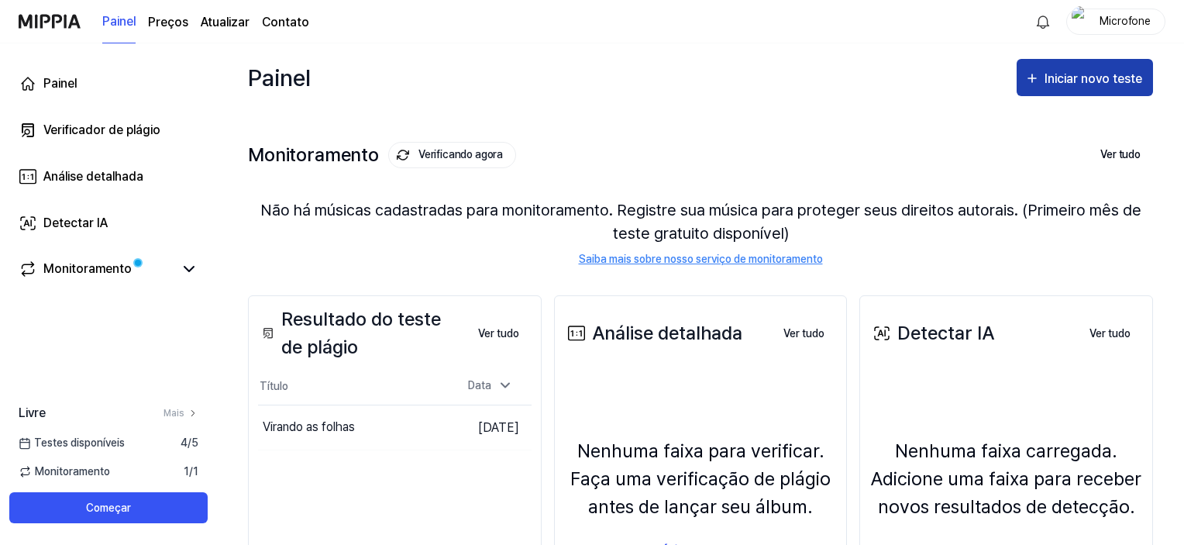
click at [1039, 86] on icon "button" at bounding box center [1031, 78] width 15 height 19
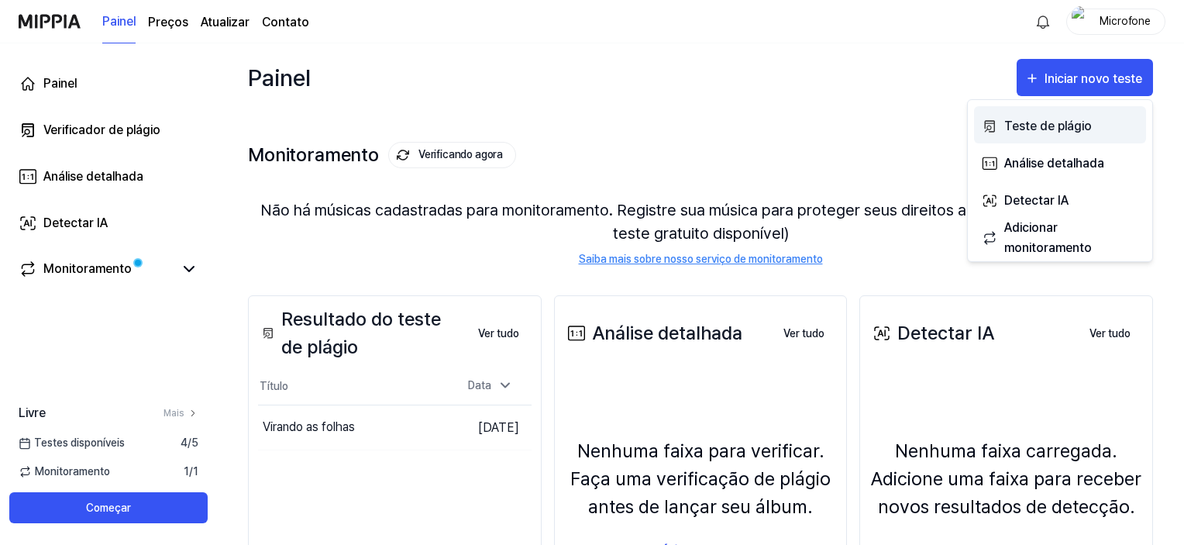
click at [1027, 129] on font "Teste de plágio" at bounding box center [1048, 126] width 88 height 15
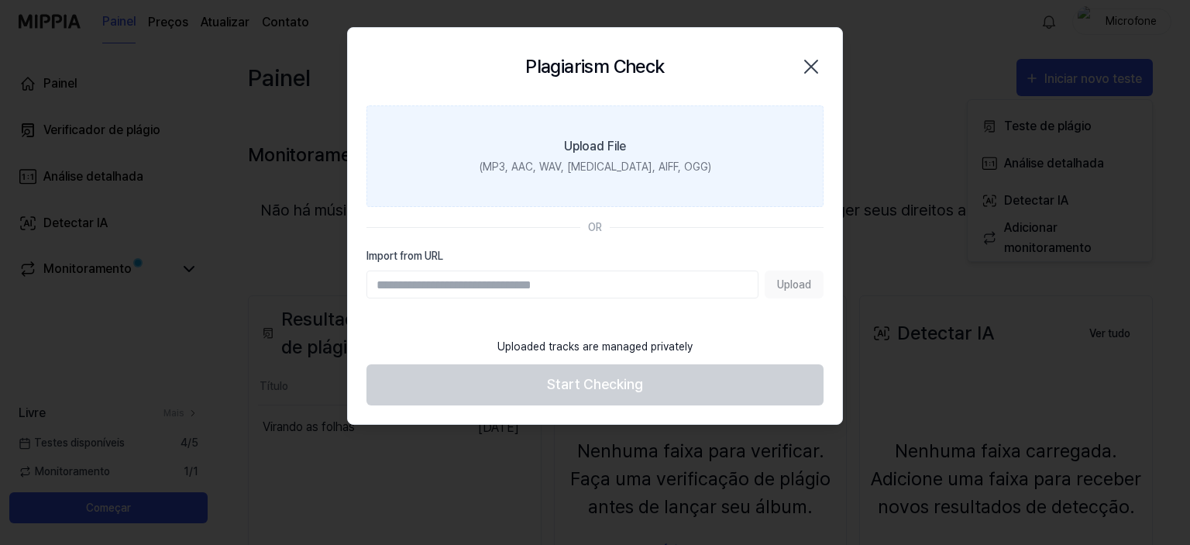
click at [621, 135] on label "Upload File (MP3, AAC, WAV, [MEDICAL_DATA], AIFF, OGG)" at bounding box center [594, 156] width 457 height 102
click at [0, 0] on input "Upload File (MP3, AAC, WAV, [MEDICAL_DATA], AIFF, OGG)" at bounding box center [0, 0] width 0 height 0
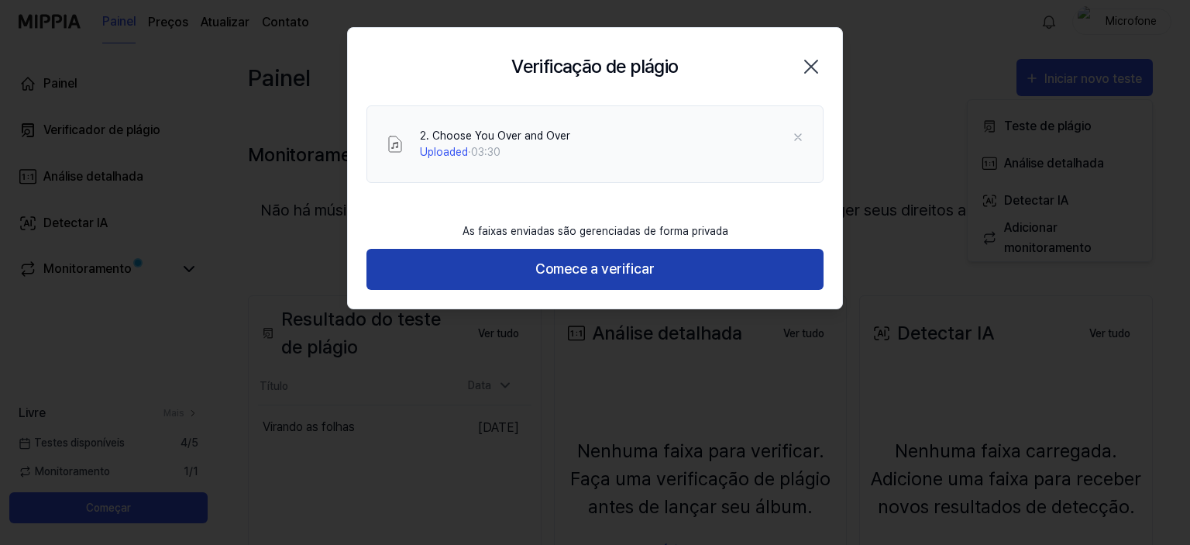
click at [561, 266] on font "Comece a verificar" at bounding box center [594, 268] width 119 height 16
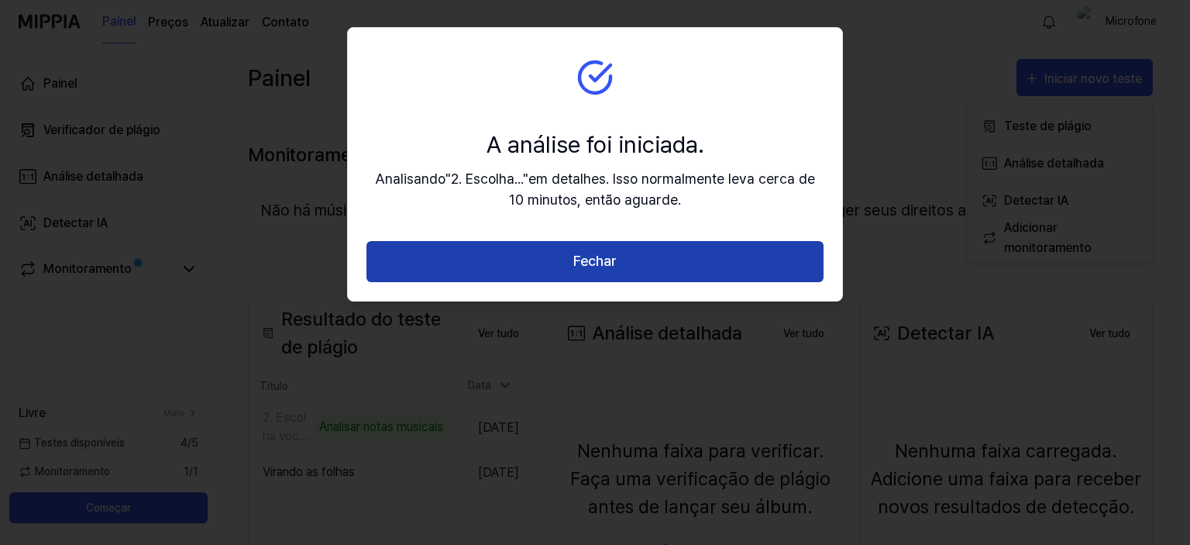
click at [483, 260] on button "Fechar" at bounding box center [594, 261] width 457 height 41
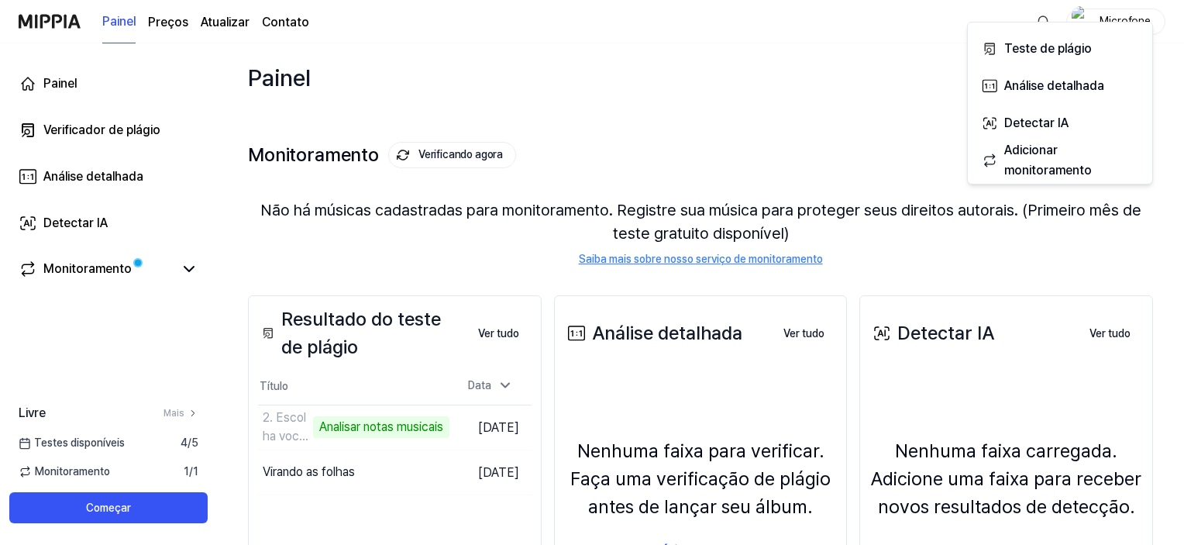
scroll to position [77, 0]
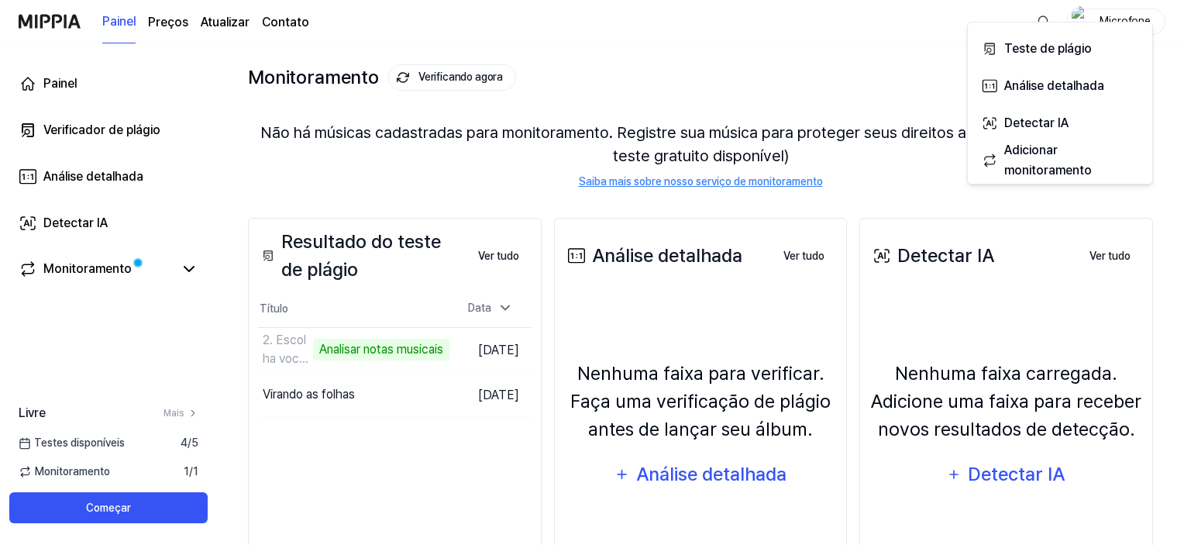
click at [934, 21] on div "Painel Preços Atualizar Contato Microfone" at bounding box center [592, 21] width 1147 height 43
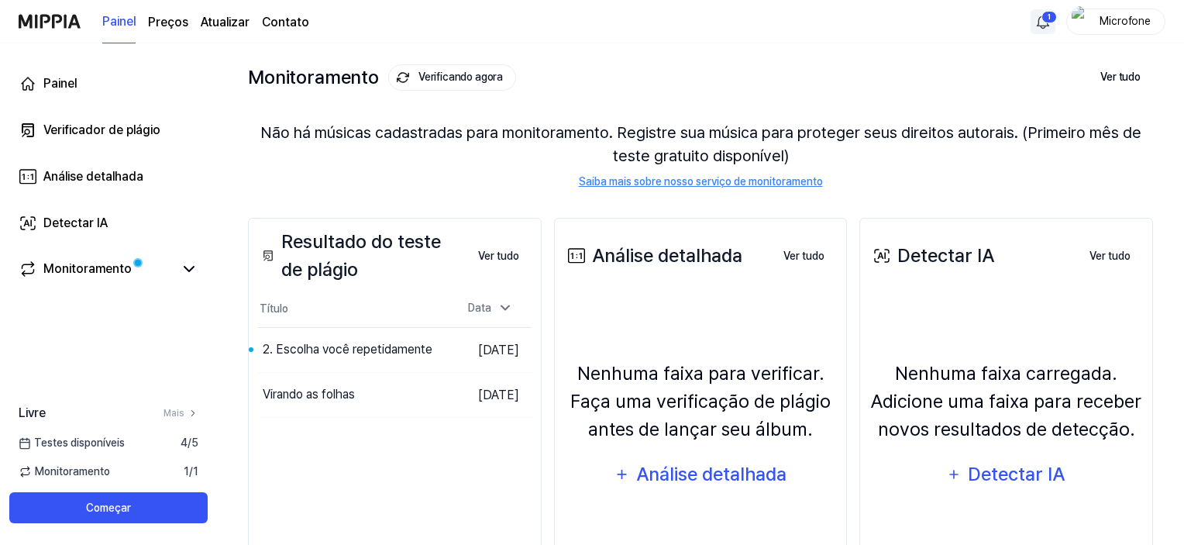
click at [1042, 21] on html "Painel Preços Atualizar Contato 1 Microfone Painel Verificador de plágio Anális…" at bounding box center [592, 195] width 1184 height 545
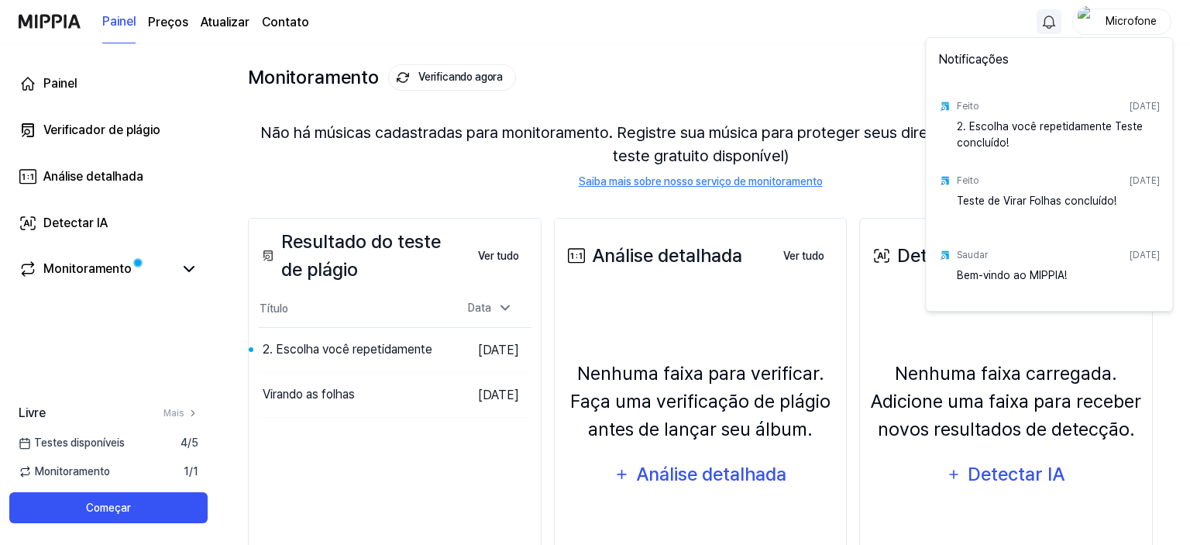
click at [996, 141] on font "2. Escolha você repetidamente Teste concluído!" at bounding box center [1050, 134] width 186 height 29
click at [1007, 127] on font "2. Escolha você repetidamente Teste concluído!" at bounding box center [1050, 134] width 186 height 29
click at [305, 339] on html "Painel Preços Atualizar Contato Microfone Painel Verificador de plágio Análise …" at bounding box center [595, 195] width 1190 height 545
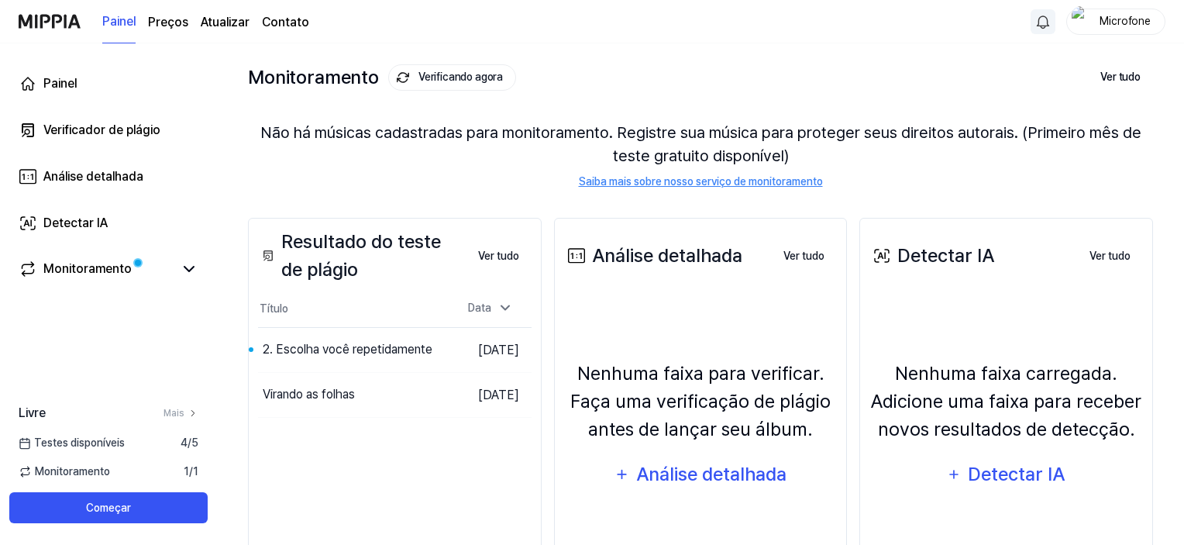
click at [305, 342] on font "2. Escolha você repetidamente" at bounding box center [348, 349] width 170 height 15
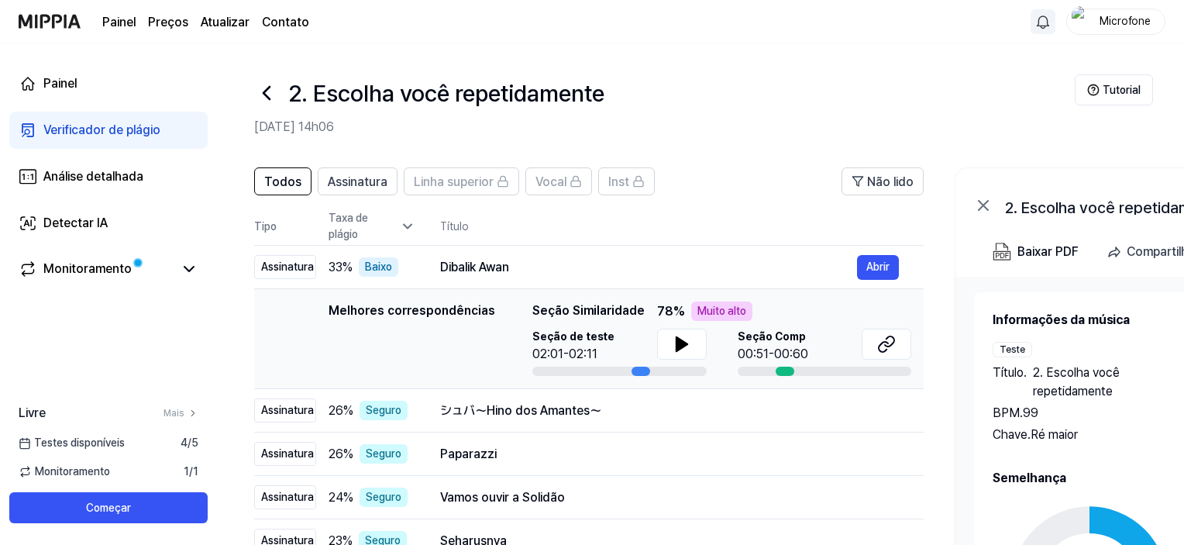
scroll to position [232, 0]
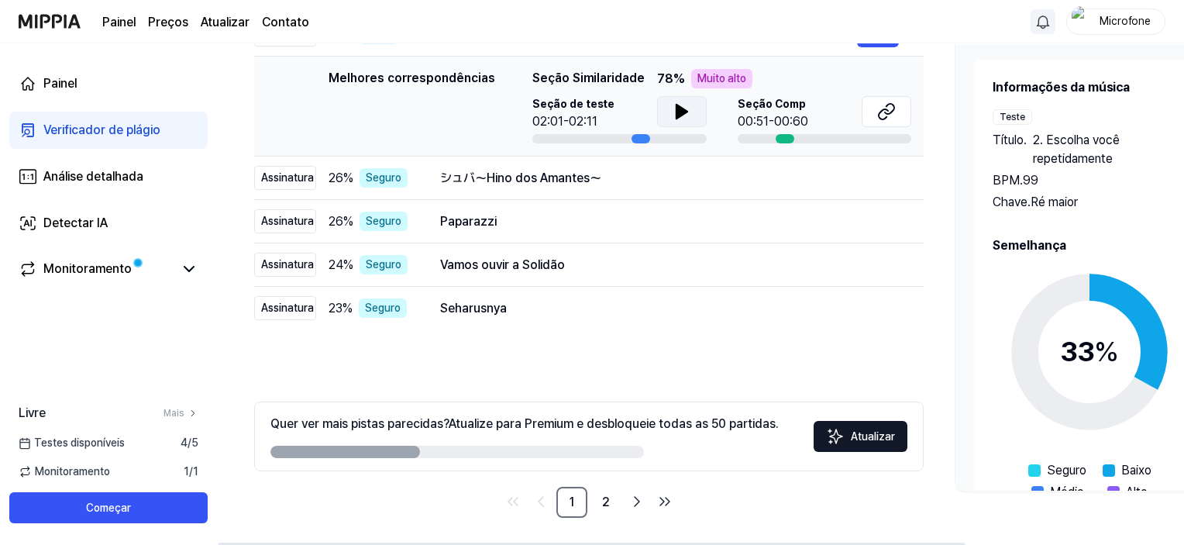
click at [687, 111] on button at bounding box center [682, 111] width 50 height 31
click at [886, 117] on icon at bounding box center [883, 114] width 9 height 10
click at [873, 218] on font "Abrir" at bounding box center [877, 221] width 23 height 12
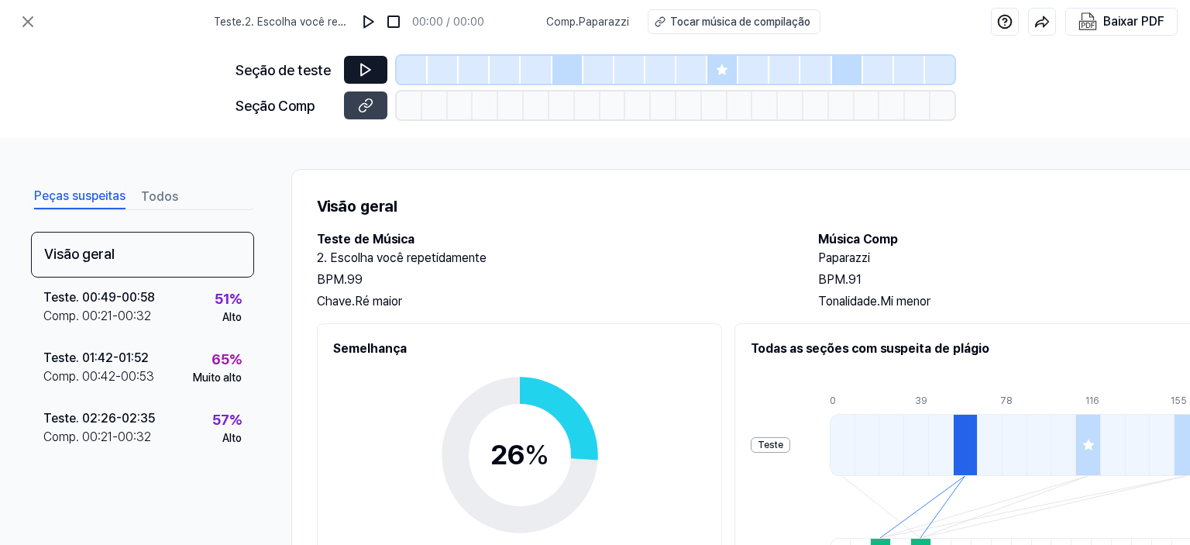
click at [365, 73] on icon at bounding box center [365, 70] width 9 height 12
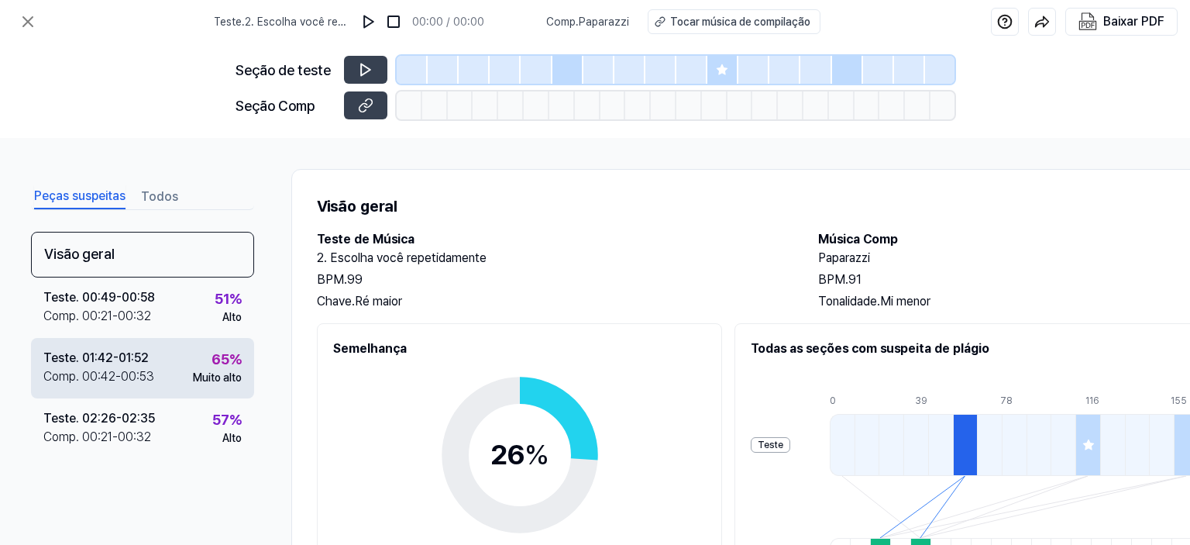
click at [212, 367] on font "65" at bounding box center [221, 359] width 18 height 16
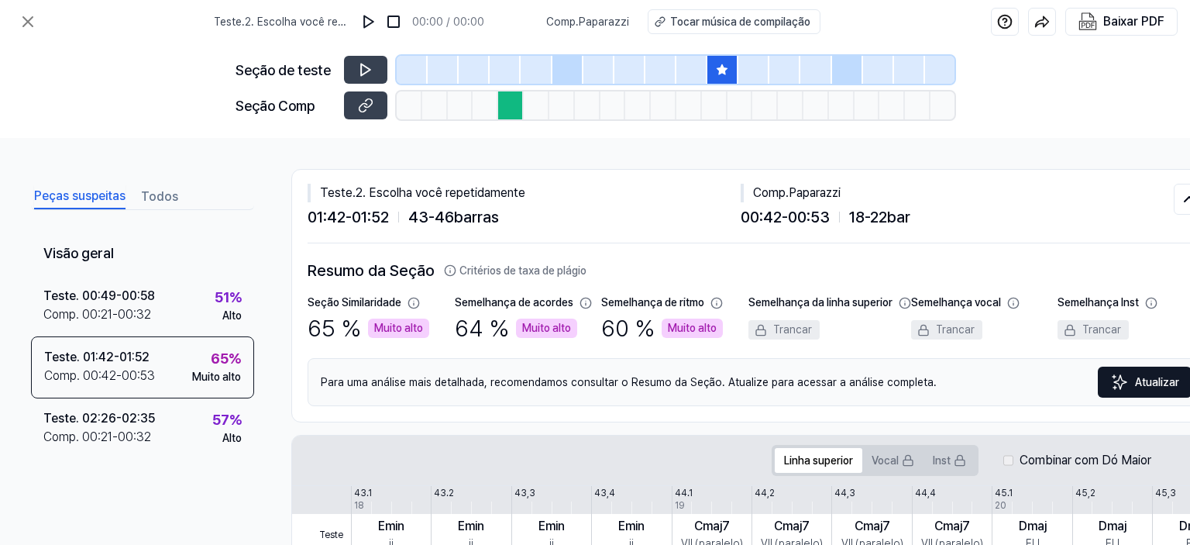
click at [513, 105] on div at bounding box center [511, 105] width 26 height 28
click at [378, 111] on button at bounding box center [365, 105] width 43 height 28
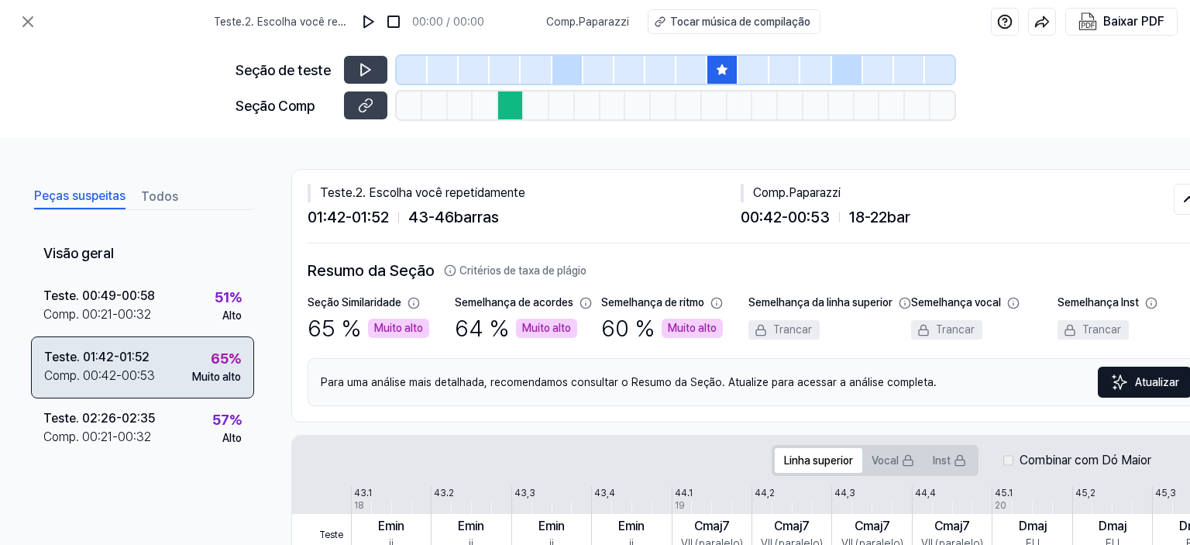
scroll to position [58, 0]
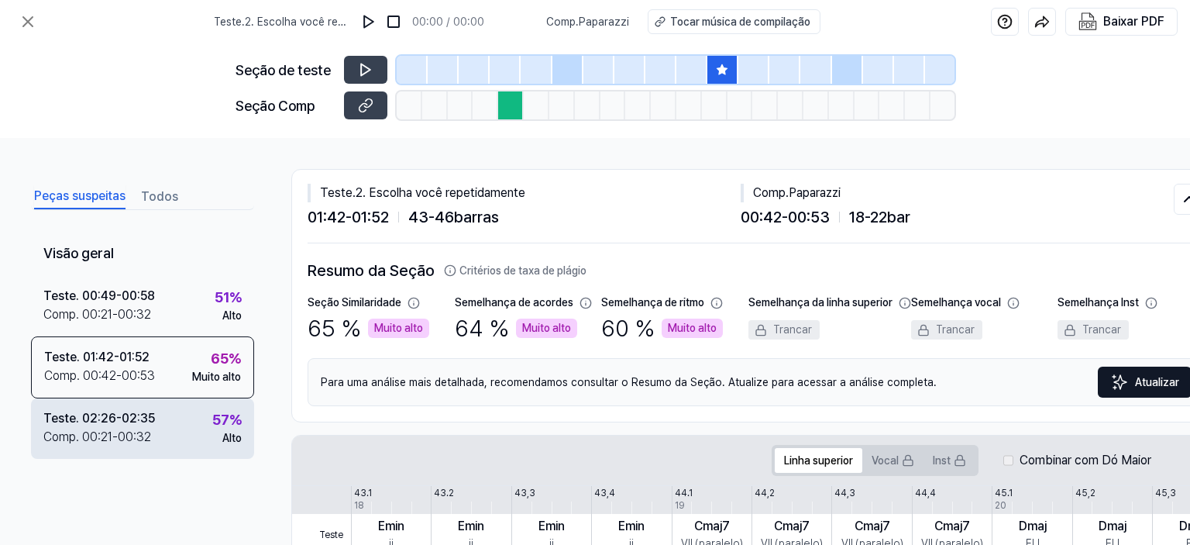
click at [155, 428] on div "Comp . 00:21 - 00:32" at bounding box center [99, 437] width 112 height 19
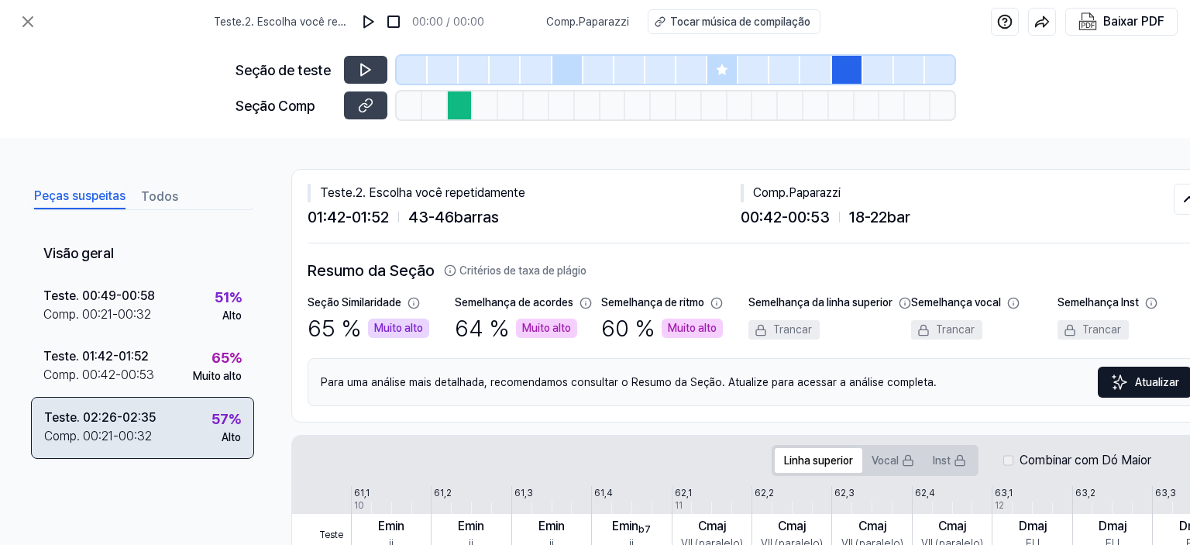
click at [152, 428] on font "00:32" at bounding box center [135, 435] width 33 height 15
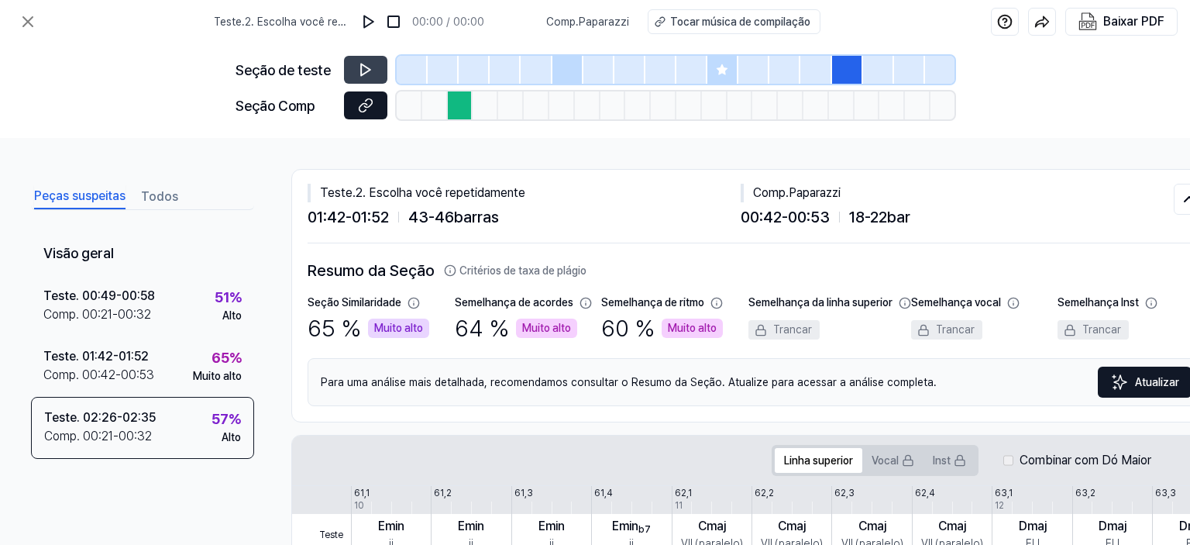
click at [369, 114] on button at bounding box center [365, 105] width 43 height 28
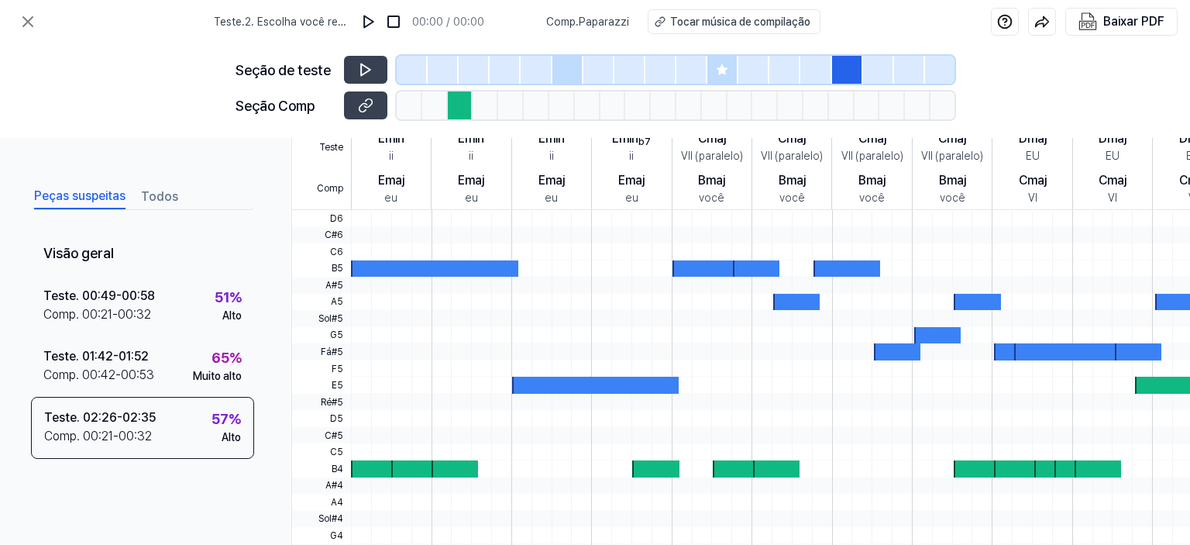
scroll to position [523, 0]
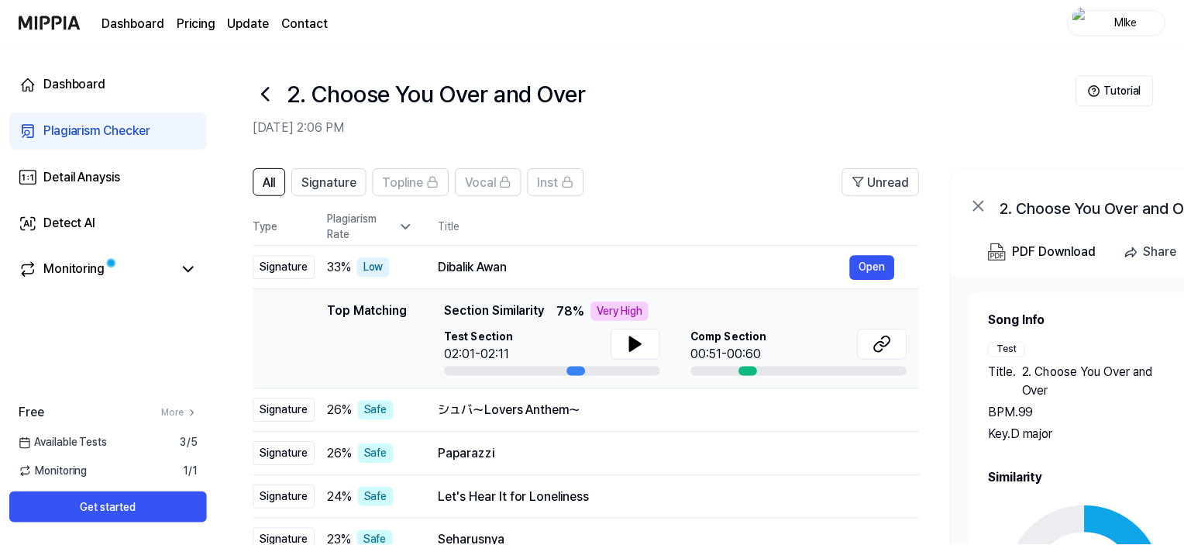
scroll to position [232, 0]
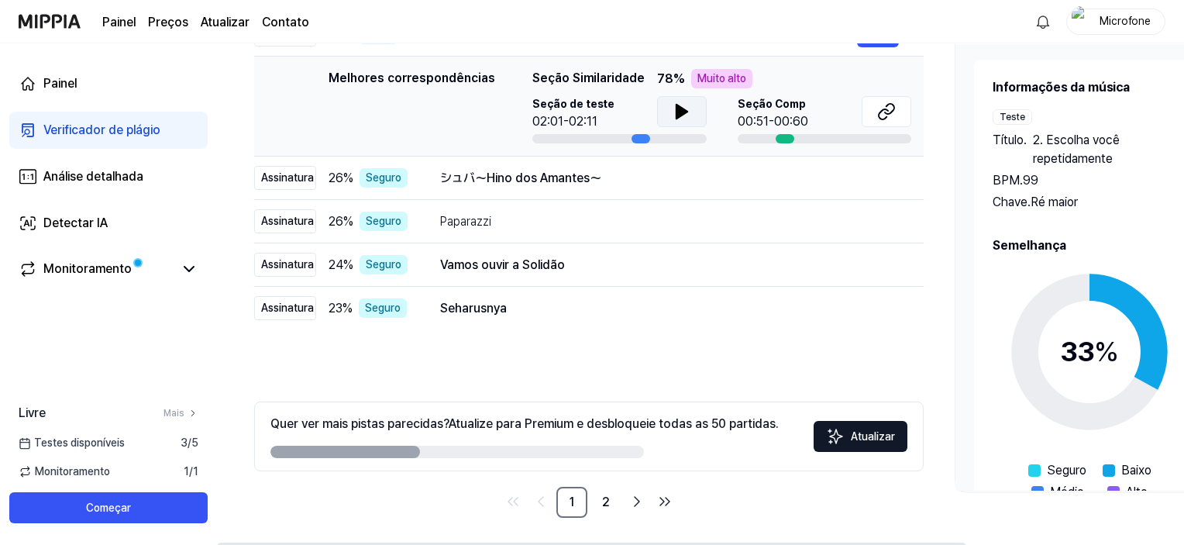
click at [689, 114] on button at bounding box center [682, 111] width 50 height 31
click at [874, 268] on font "Abrir" at bounding box center [877, 264] width 23 height 12
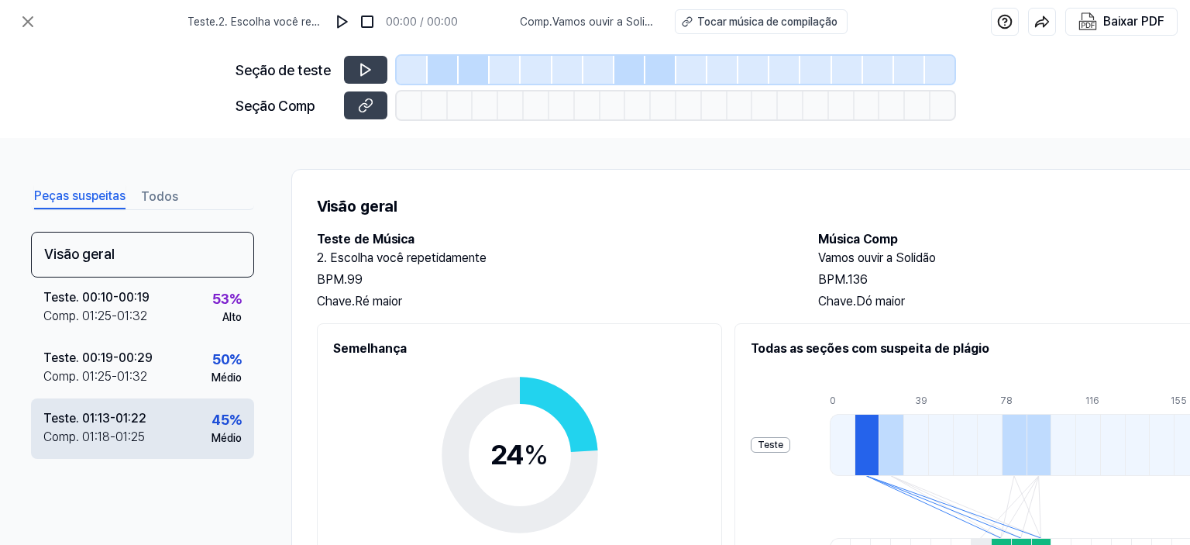
scroll to position [136, 0]
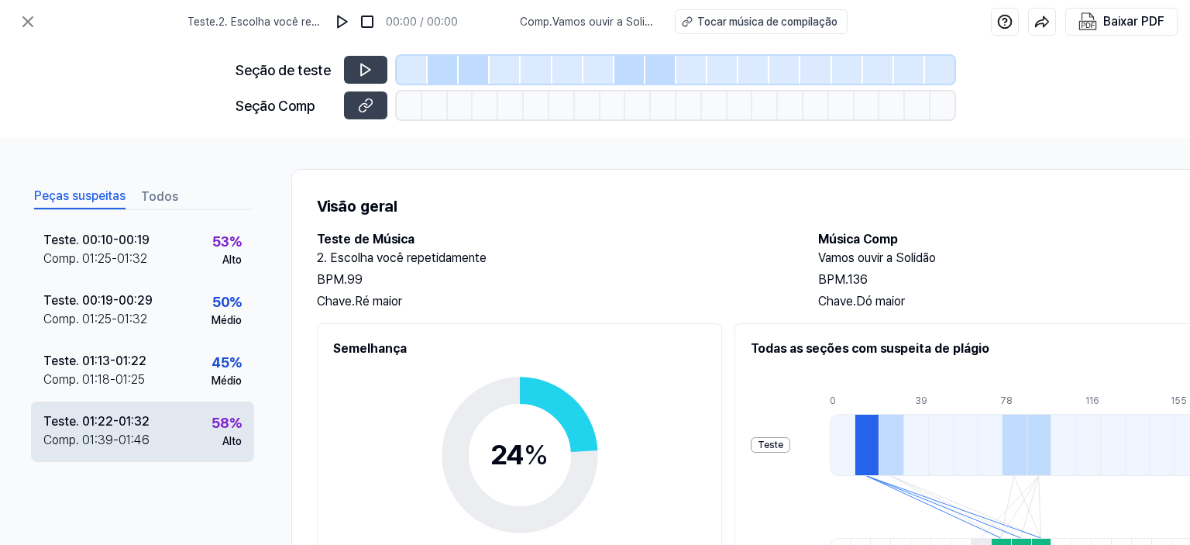
click at [190, 417] on div "Teste . 01:22 - 01:32 Comp . 01:39 - 01:46 58 % Alto" at bounding box center [142, 431] width 223 height 60
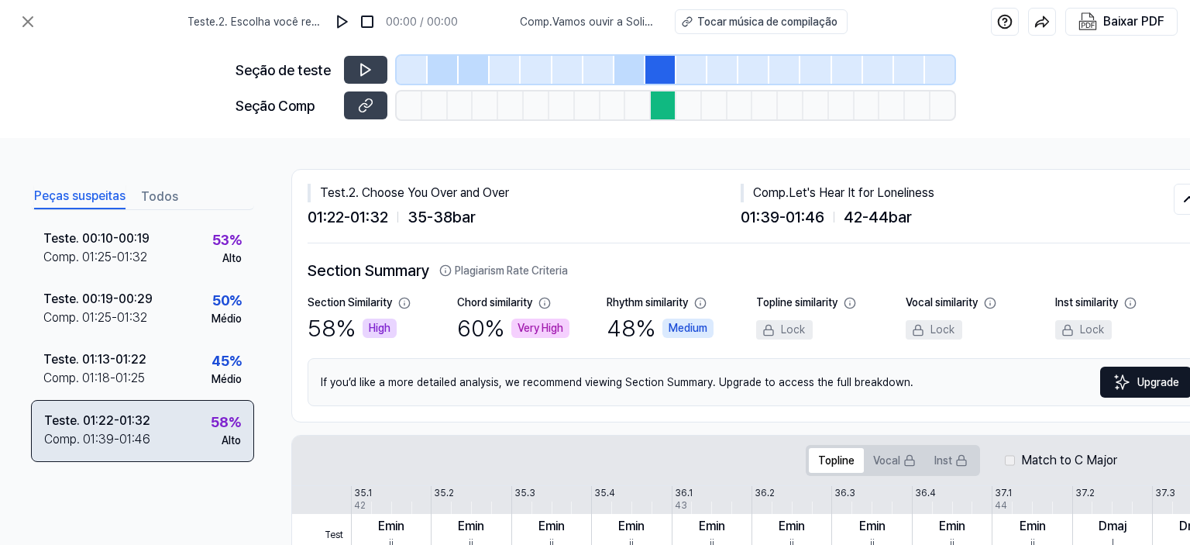
scroll to position [136, 0]
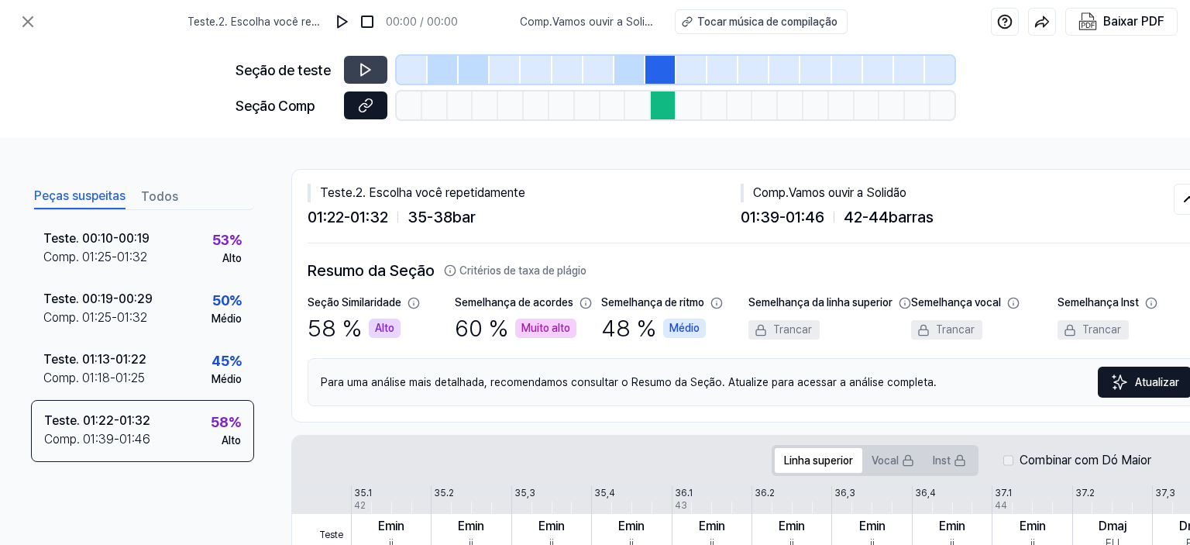
click at [374, 105] on button at bounding box center [365, 105] width 43 height 28
click at [17, 25] on button at bounding box center [27, 21] width 31 height 31
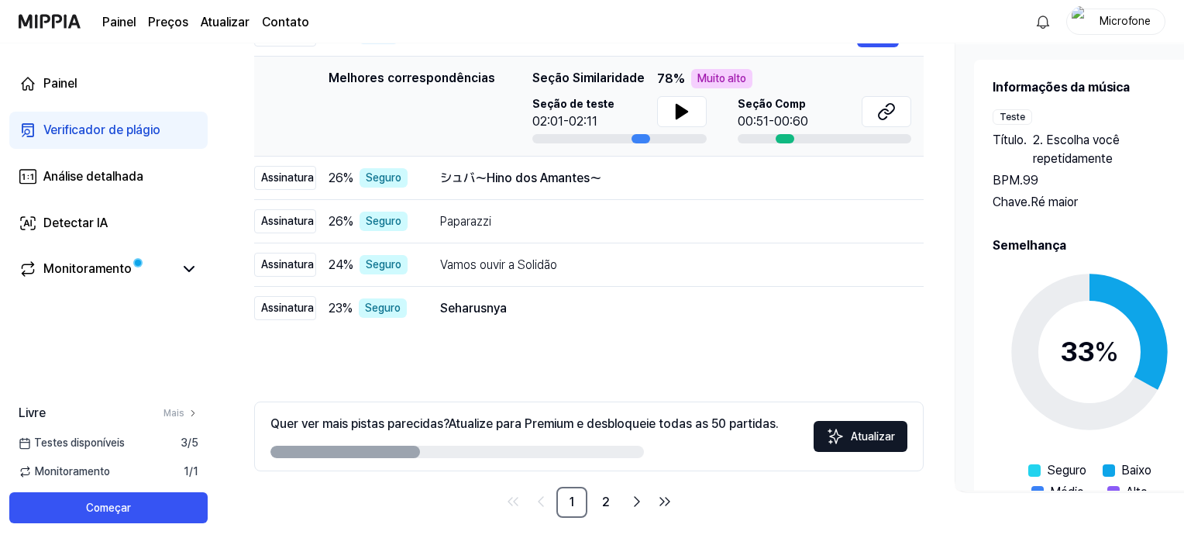
scroll to position [77, 0]
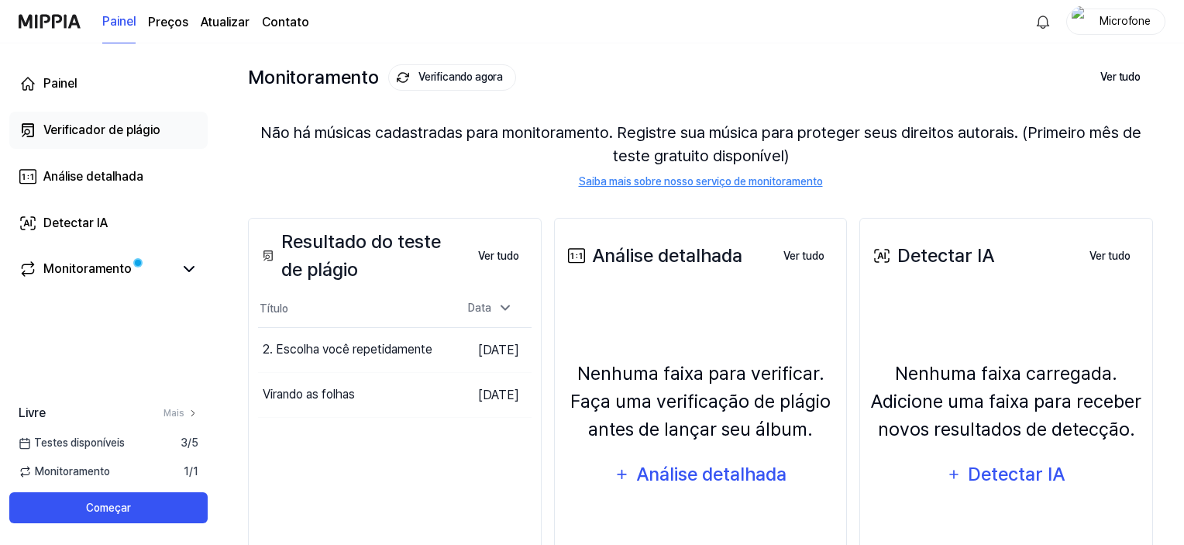
click at [89, 129] on font "Verificador de plágio" at bounding box center [101, 129] width 117 height 15
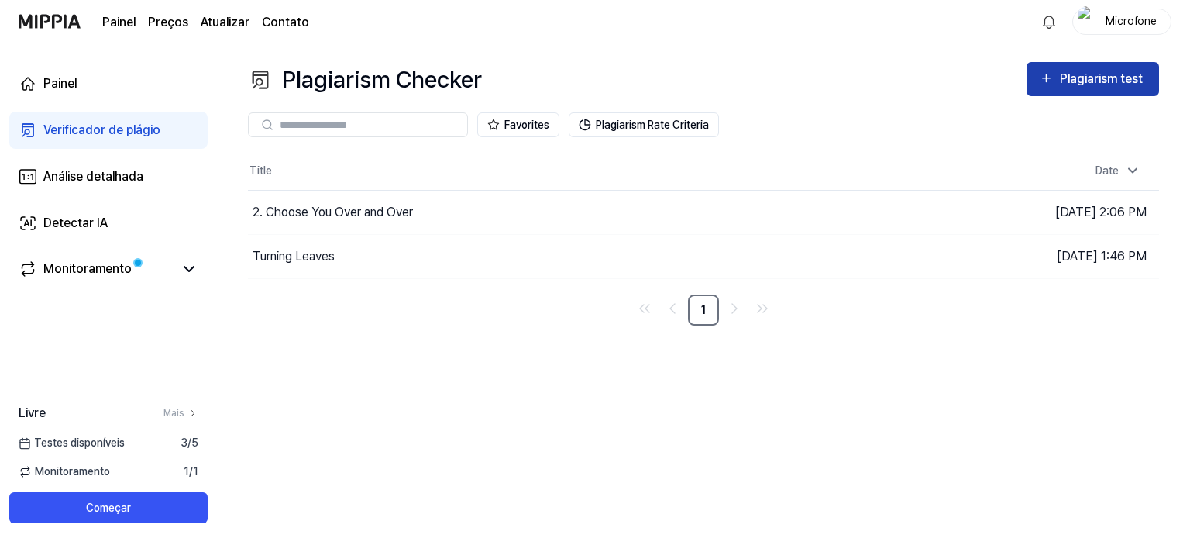
click at [1058, 84] on div "Plagiarism test" at bounding box center [1093, 79] width 108 height 20
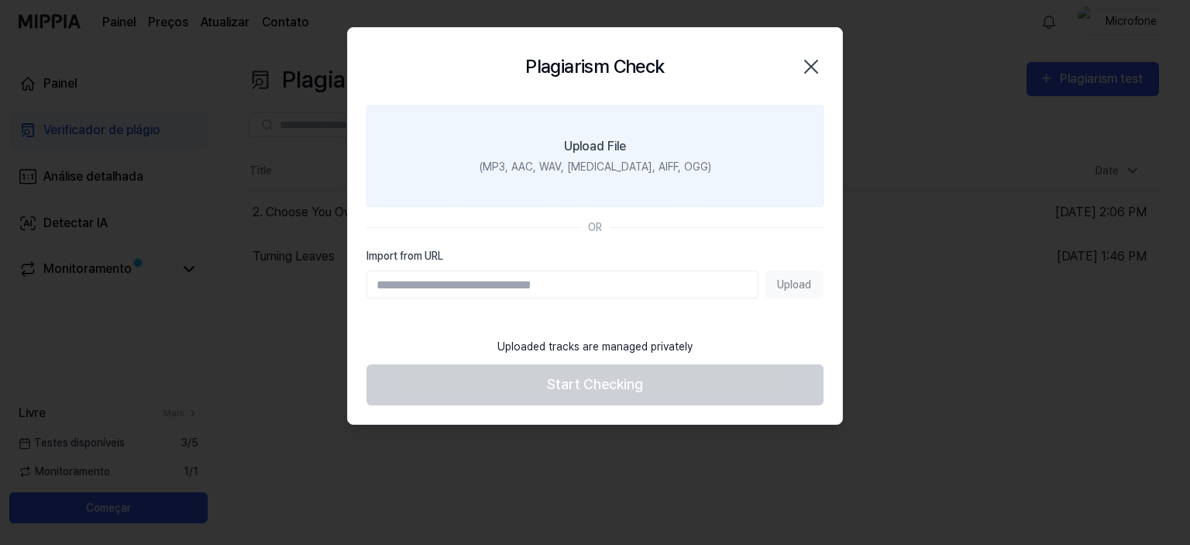
click at [666, 151] on label "Upload File (MP3, AAC, WAV, [MEDICAL_DATA], AIFF, OGG)" at bounding box center [594, 156] width 457 height 102
click at [0, 0] on input "Upload File (MP3, AAC, WAV, [MEDICAL_DATA], AIFF, OGG)" at bounding box center [0, 0] width 0 height 0
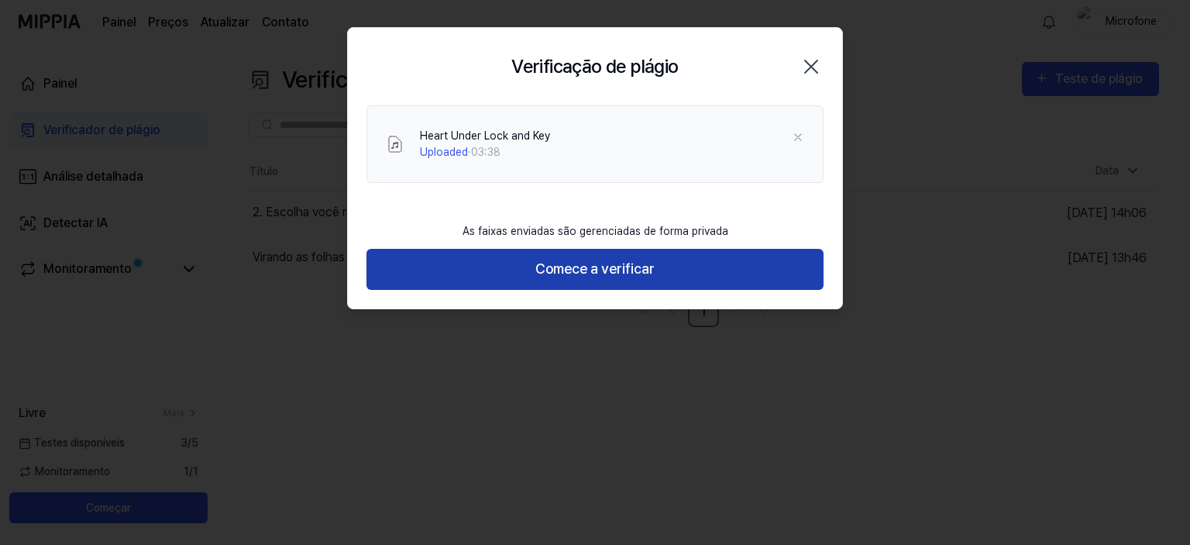
click at [660, 263] on button "Comece a verificar" at bounding box center [594, 269] width 457 height 41
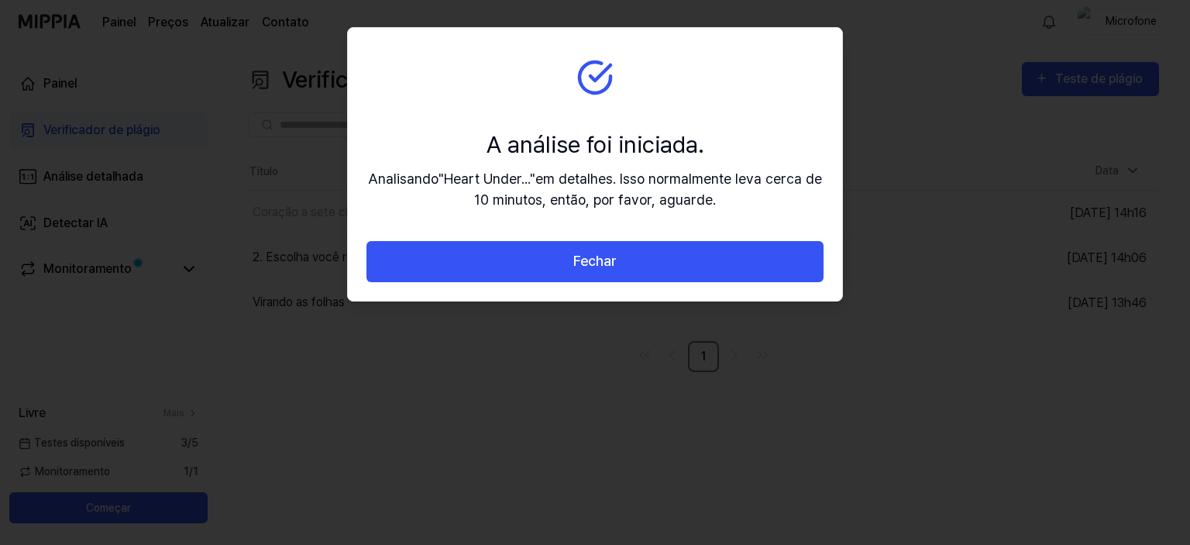
click at [660, 263] on button "Fechar" at bounding box center [594, 261] width 457 height 41
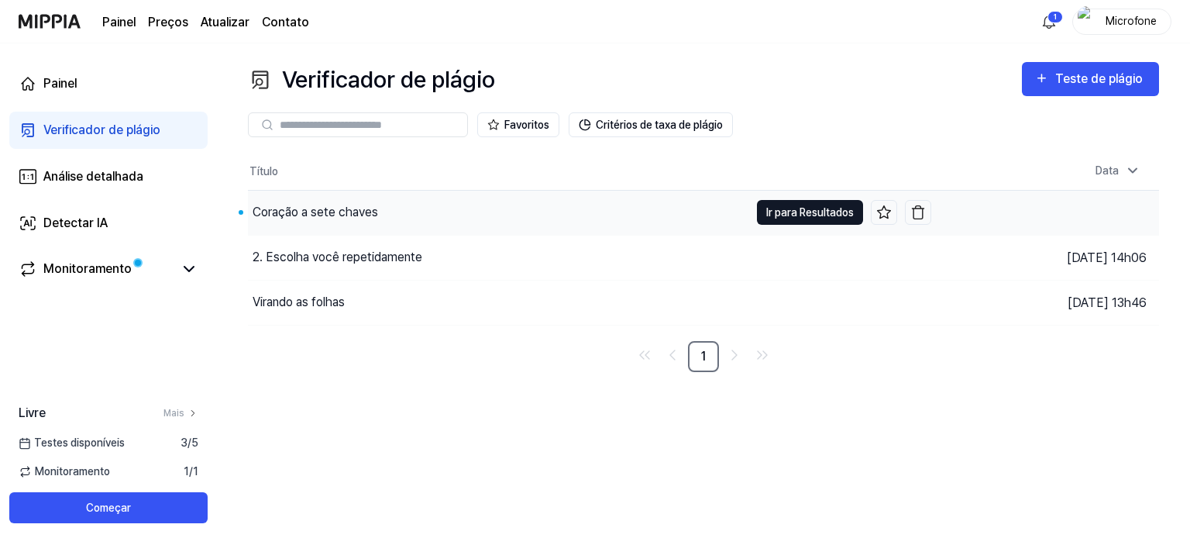
click at [780, 212] on font "Ir para Resultados" at bounding box center [810, 212] width 88 height 12
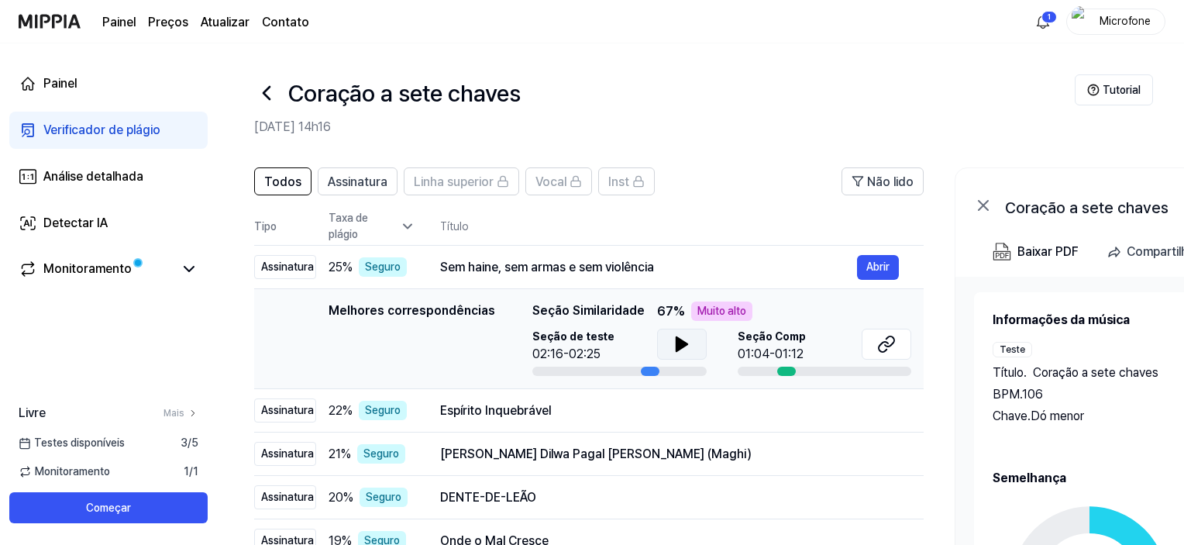
click at [678, 348] on icon at bounding box center [681, 344] width 11 height 14
click at [683, 337] on icon at bounding box center [682, 344] width 19 height 19
click at [875, 343] on button at bounding box center [887, 344] width 50 height 31
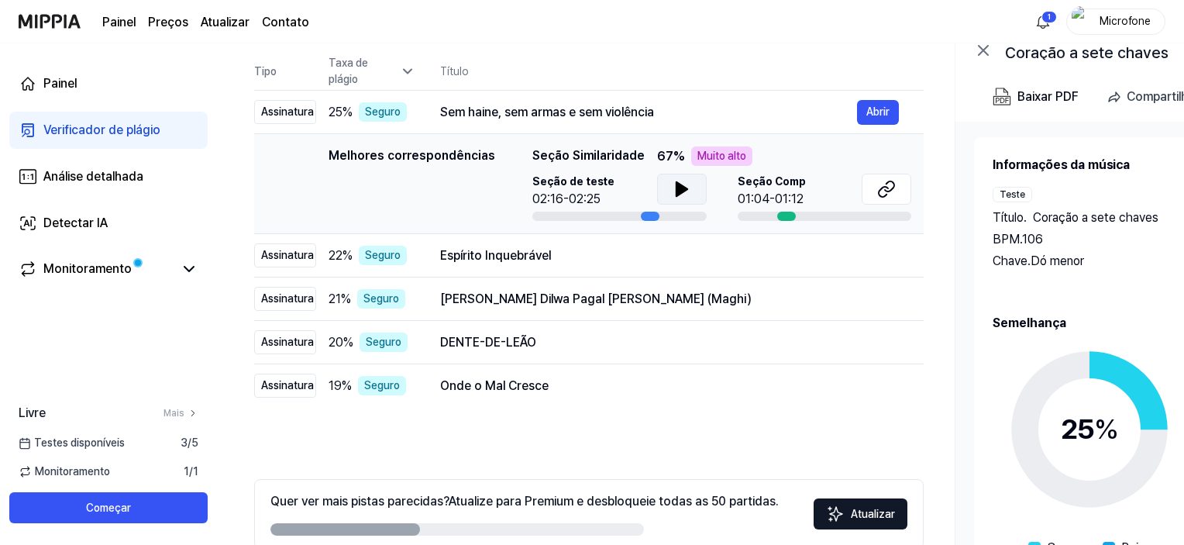
click at [784, 217] on div at bounding box center [786, 216] width 19 height 9
click at [781, 212] on div at bounding box center [786, 216] width 19 height 9
click at [889, 191] on icon at bounding box center [889, 186] width 9 height 10
click at [521, 262] on font "Espírito Inquebrável" at bounding box center [495, 255] width 111 height 15
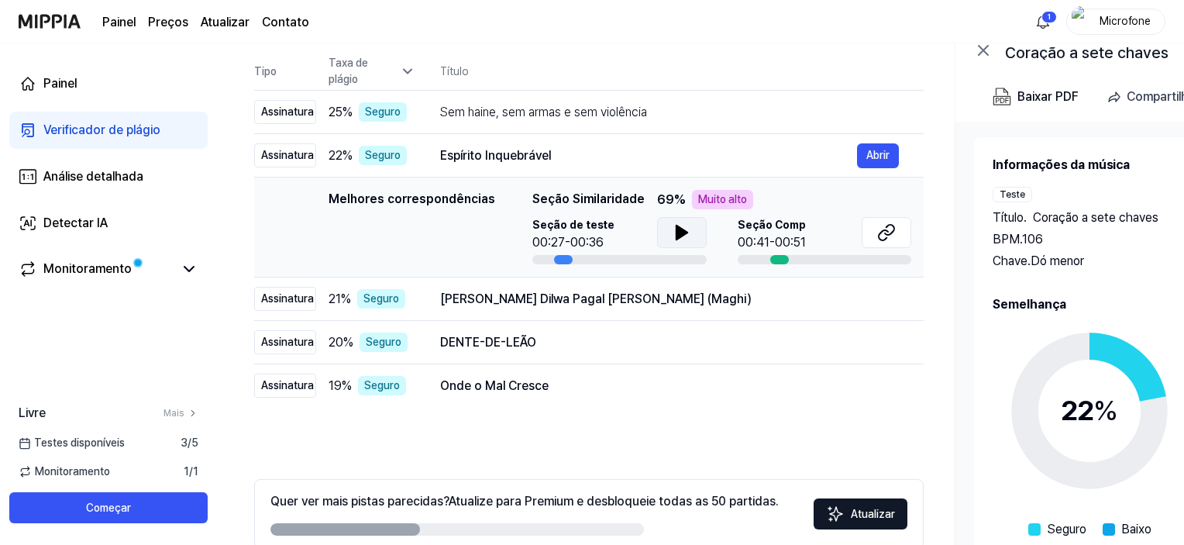
click at [688, 236] on button at bounding box center [682, 232] width 50 height 31
click at [673, 223] on icon at bounding box center [682, 232] width 19 height 19
click at [904, 240] on button at bounding box center [887, 232] width 50 height 31
click at [507, 298] on font "[PERSON_NAME] Dilwa Pagal [PERSON_NAME] (Maghi)" at bounding box center [595, 298] width 311 height 15
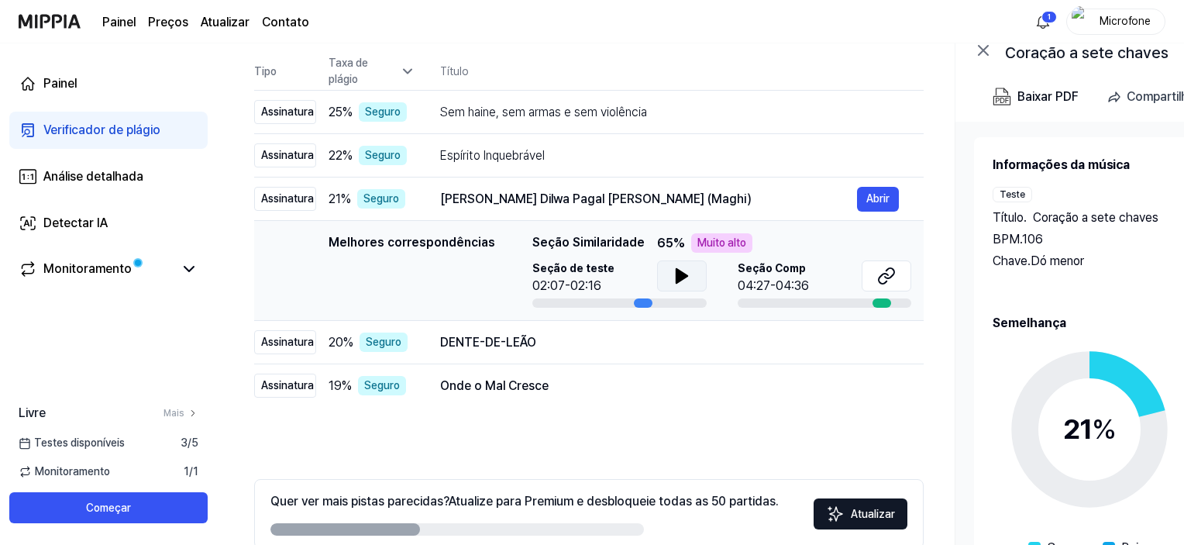
click at [686, 273] on icon at bounding box center [682, 276] width 19 height 19
click at [880, 282] on icon at bounding box center [883, 279] width 9 height 10
click at [501, 346] on font "DENTE-DE-LEÃO" at bounding box center [488, 342] width 96 height 15
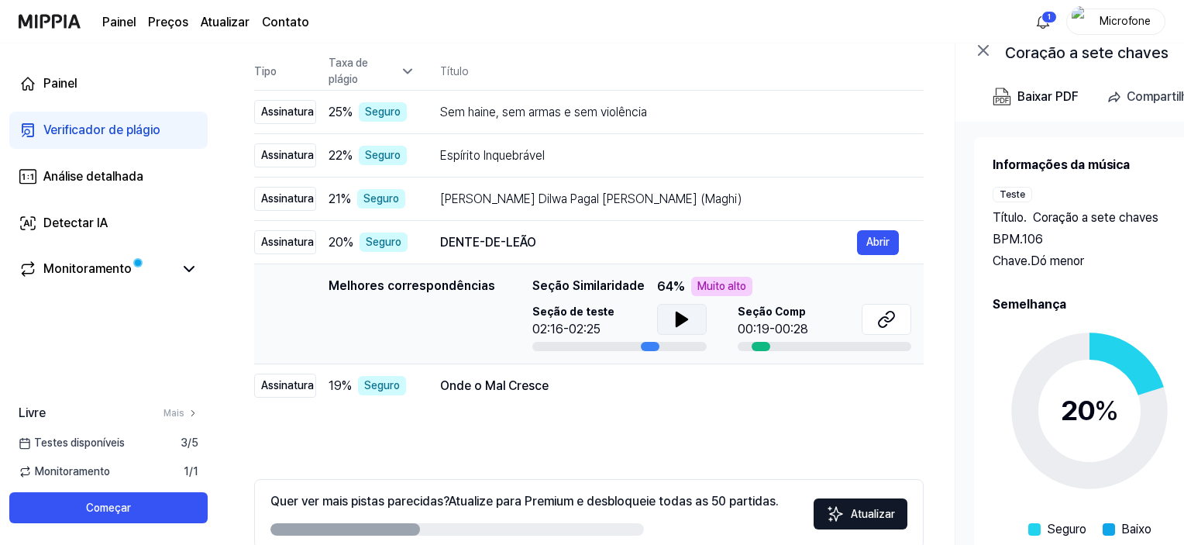
click at [680, 318] on icon at bounding box center [681, 319] width 11 height 14
click at [683, 318] on icon at bounding box center [684, 319] width 3 height 12
click at [886, 318] on icon at bounding box center [886, 319] width 19 height 19
click at [1038, 15] on html "Painel Preços Atualizar Contato 1 Microfone Painel Verificador de plágio Anális…" at bounding box center [592, 117] width 1184 height 545
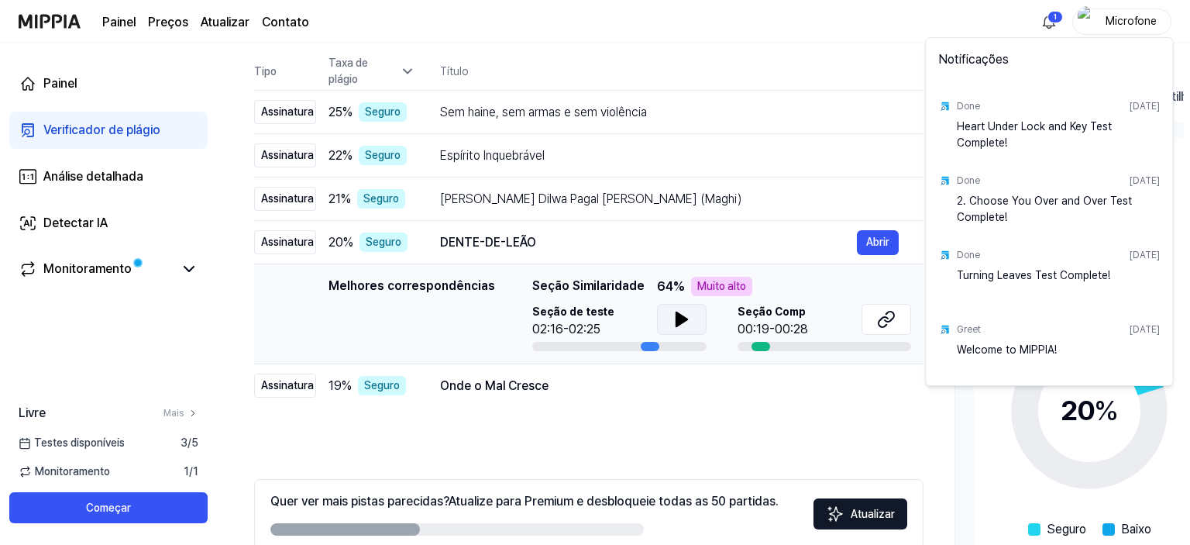
click at [694, 57] on html "Painel Preços Atualizar Contato 1 Microfone Painel Verificador de plágio Anális…" at bounding box center [595, 117] width 1190 height 545
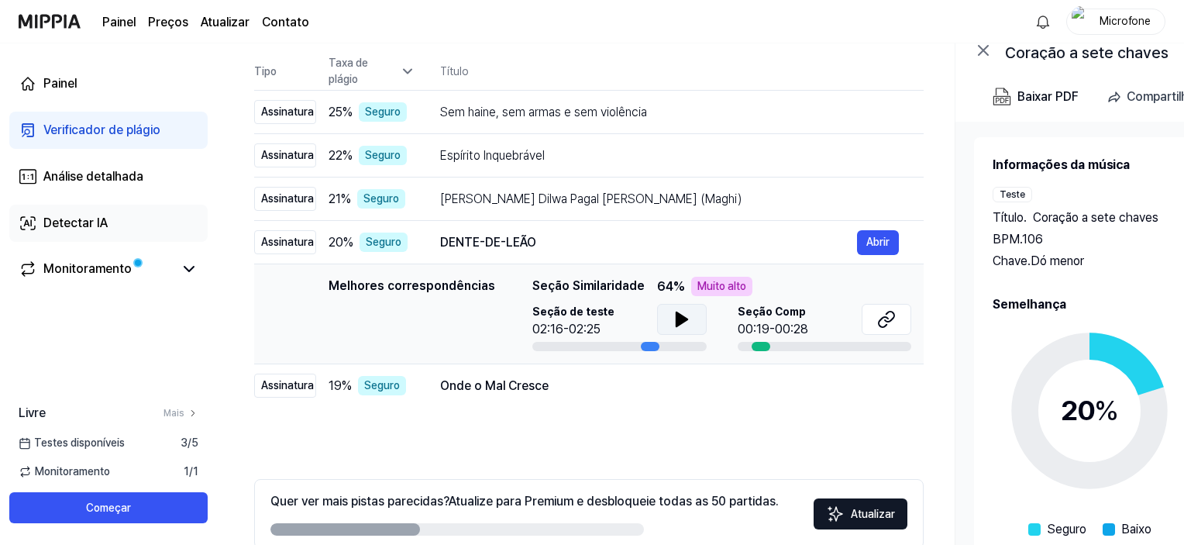
scroll to position [0, 0]
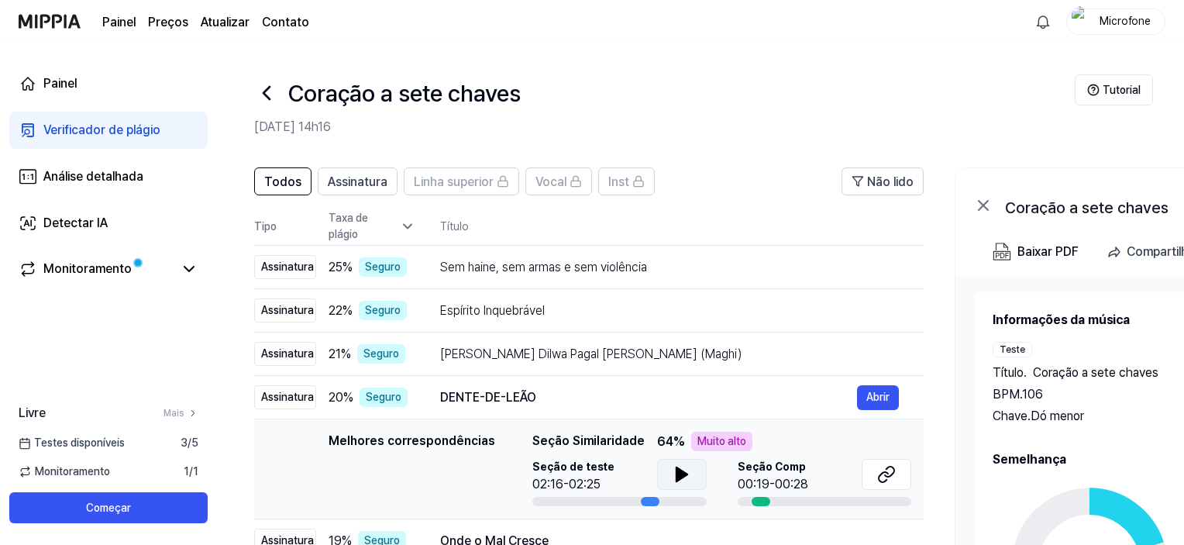
click at [40, 27] on img at bounding box center [50, 21] width 62 height 43
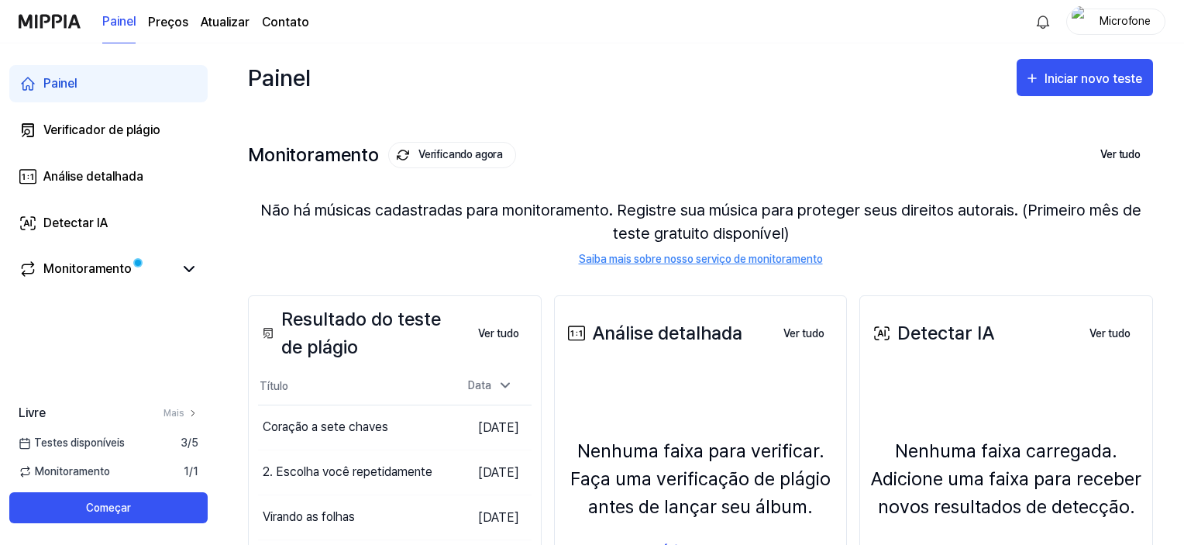
click at [163, 22] on font "Preços" at bounding box center [168, 22] width 40 height 15
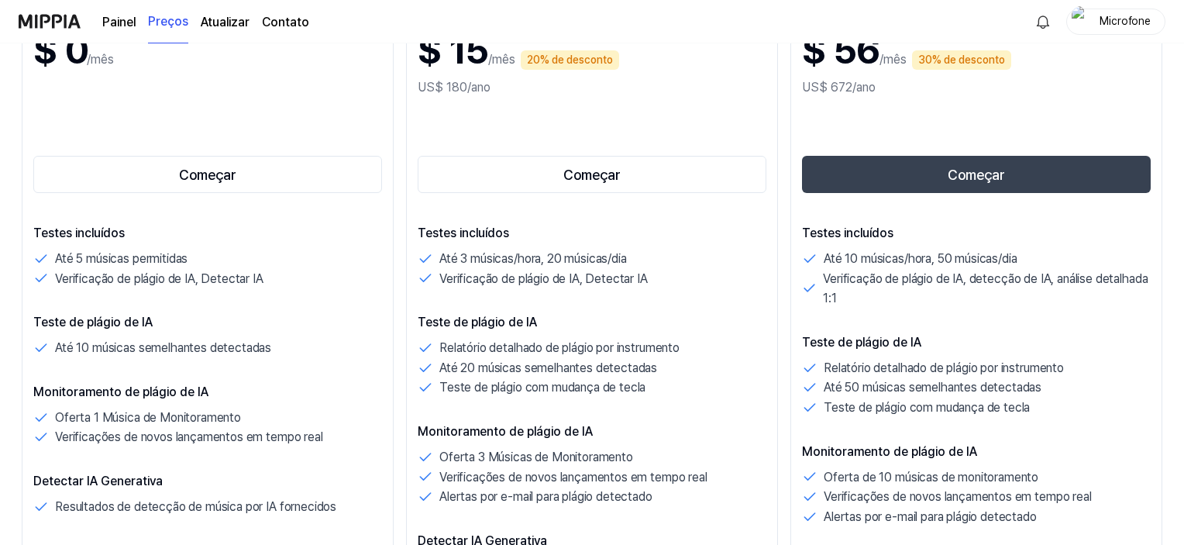
scroll to position [310, 0]
